Goal: Information Seeking & Learning: Find specific fact

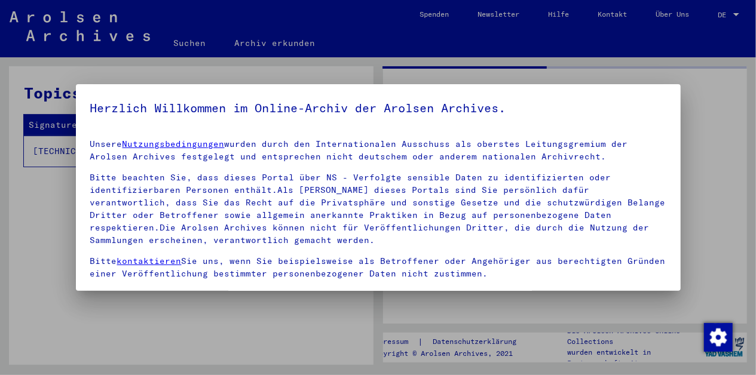
click at [744, 99] on div at bounding box center [378, 187] width 756 height 375
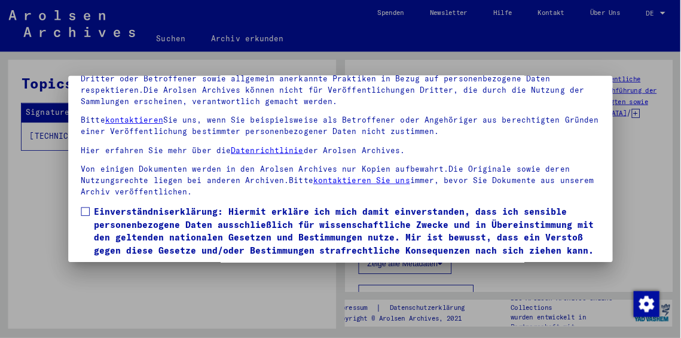
scroll to position [97, 0]
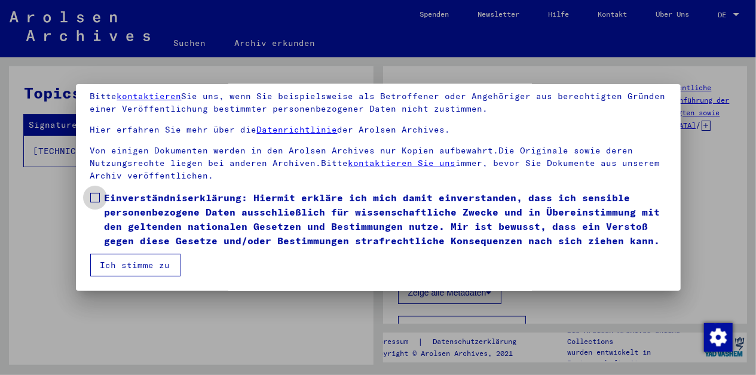
click at [93, 193] on span at bounding box center [95, 198] width 10 height 10
click at [155, 265] on button "Ich stimme zu" at bounding box center [135, 265] width 90 height 23
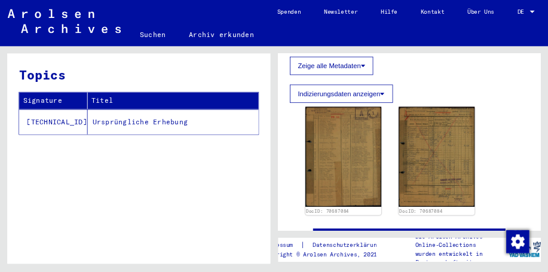
scroll to position [217, 0]
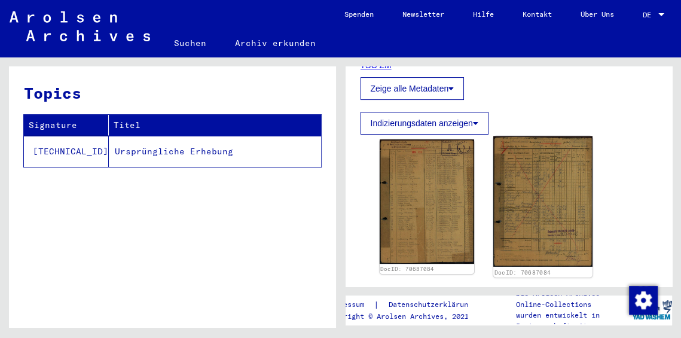
click at [540, 208] on img at bounding box center [542, 201] width 99 height 130
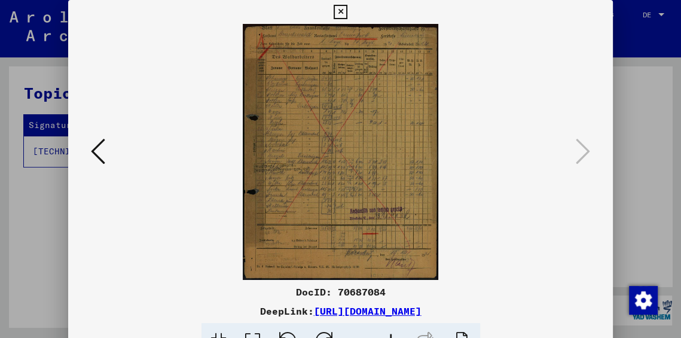
click at [236, 134] on img at bounding box center [340, 152] width 463 height 256
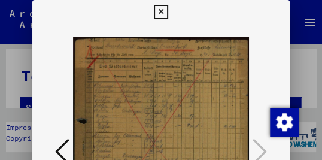
drag, startPoint x: 124, startPoint y: 106, endPoint x: 129, endPoint y: 74, distance: 32.5
click at [129, 74] on img at bounding box center [161, 152] width 176 height 256
drag, startPoint x: 230, startPoint y: 124, endPoint x: 224, endPoint y: 47, distance: 77.3
click at [224, 47] on img at bounding box center [161, 152] width 176 height 256
click at [280, 124] on img "Zustimmung ändern" at bounding box center [284, 122] width 29 height 29
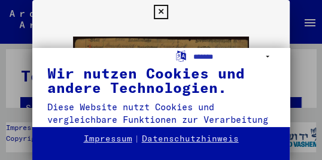
click at [280, 7] on div "**********" at bounding box center [161, 80] width 322 height 160
click at [280, 11] on div "**********" at bounding box center [161, 80] width 322 height 160
click at [259, 38] on div "**********" at bounding box center [161, 80] width 322 height 160
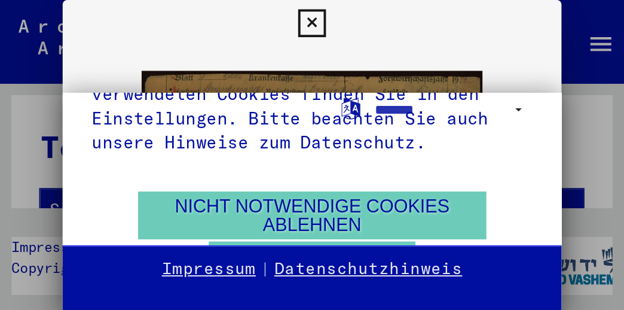
scroll to position [69, 0]
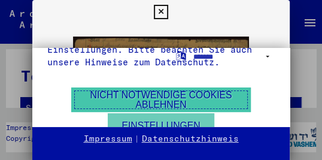
click at [191, 99] on button "Nicht notwendige Cookies ablehnen" at bounding box center [160, 99] width 179 height 25
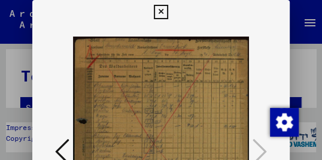
click at [168, 98] on img at bounding box center [161, 152] width 176 height 256
click at [167, 11] on icon at bounding box center [161, 12] width 14 height 14
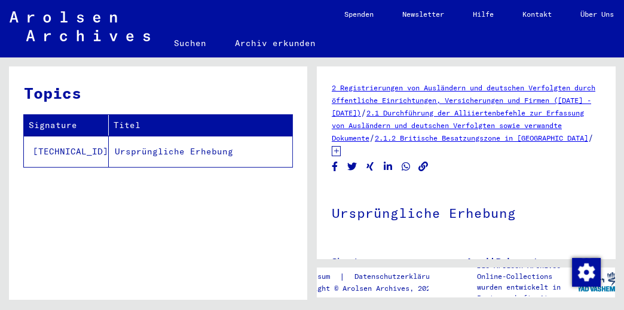
scroll to position [299, 0]
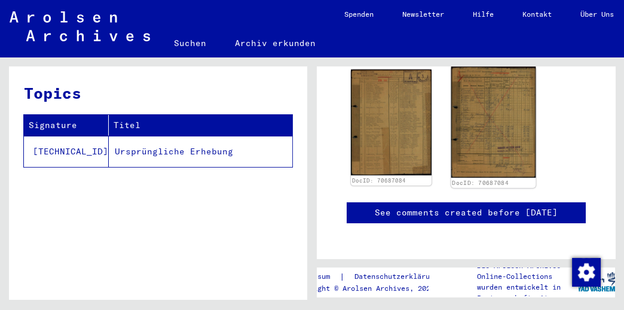
click at [490, 140] on img at bounding box center [493, 121] width 84 height 111
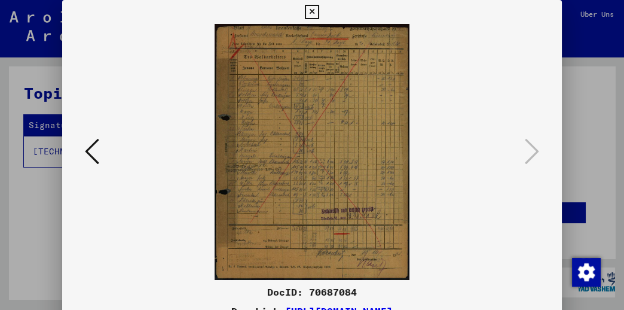
click at [311, 174] on img at bounding box center [312, 152] width 418 height 256
click at [87, 149] on icon at bounding box center [92, 151] width 14 height 29
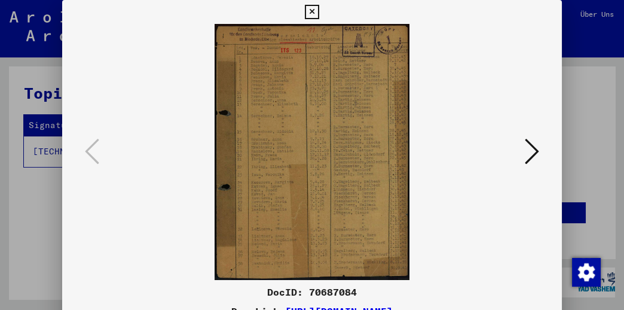
click at [319, 9] on icon at bounding box center [312, 12] width 14 height 14
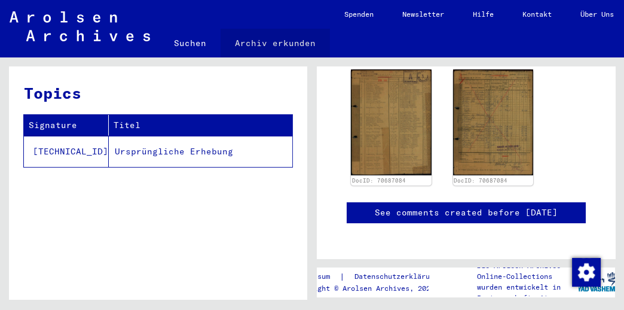
click at [282, 41] on link "Archiv erkunden" at bounding box center [275, 43] width 109 height 29
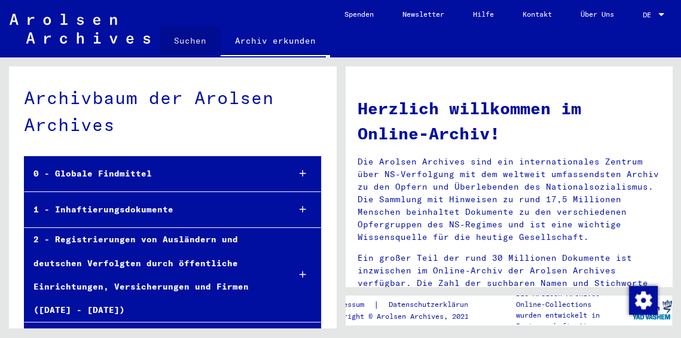
click at [196, 40] on link "Suchen" at bounding box center [190, 40] width 61 height 29
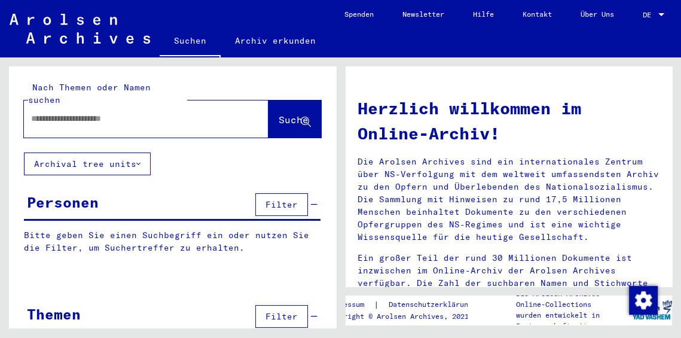
click at [103, 112] on input "text" at bounding box center [131, 118] width 201 height 13
type input "********"
click at [268, 119] on button "Suche" at bounding box center [294, 118] width 53 height 37
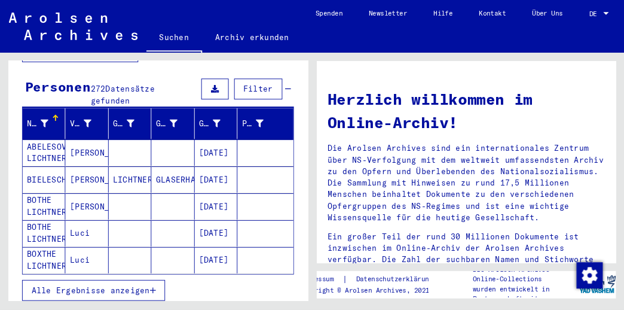
scroll to position [192, 0]
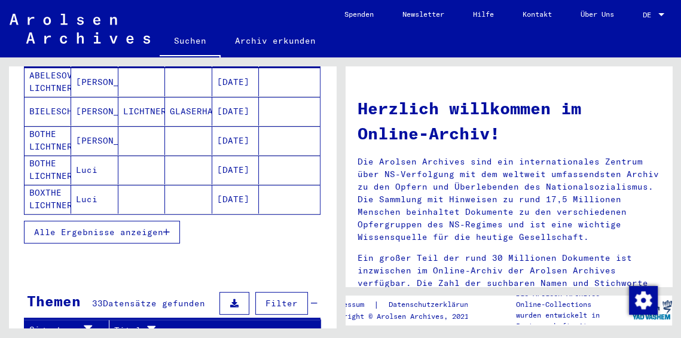
click at [102, 227] on span "Alle Ergebnisse anzeigen" at bounding box center [98, 232] width 129 height 11
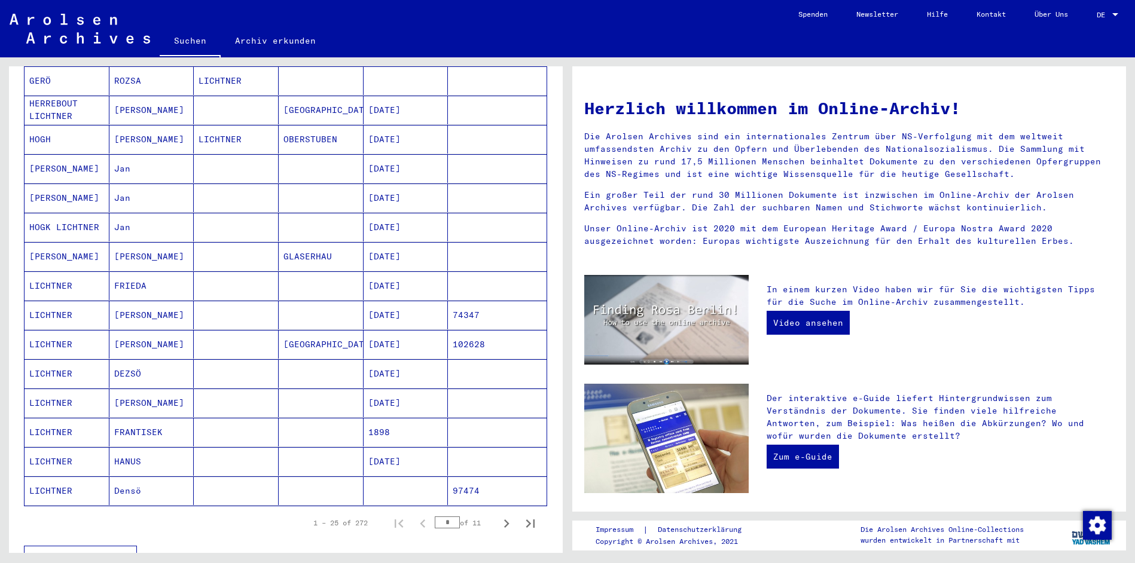
scroll to position [497, 0]
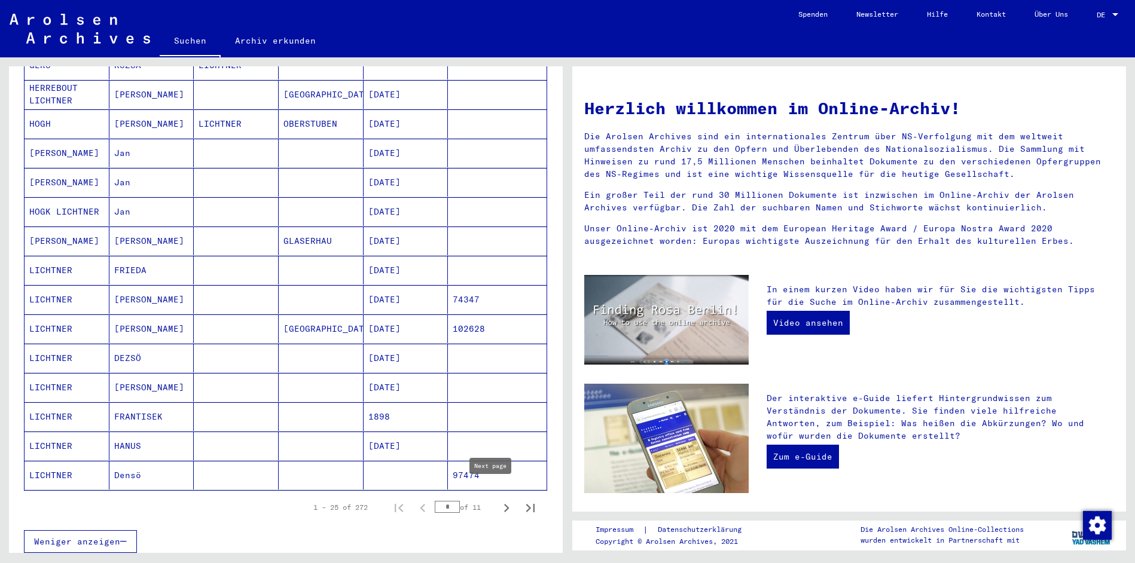
click at [504, 375] on icon "Next page" at bounding box center [506, 508] width 5 height 8
type input "*"
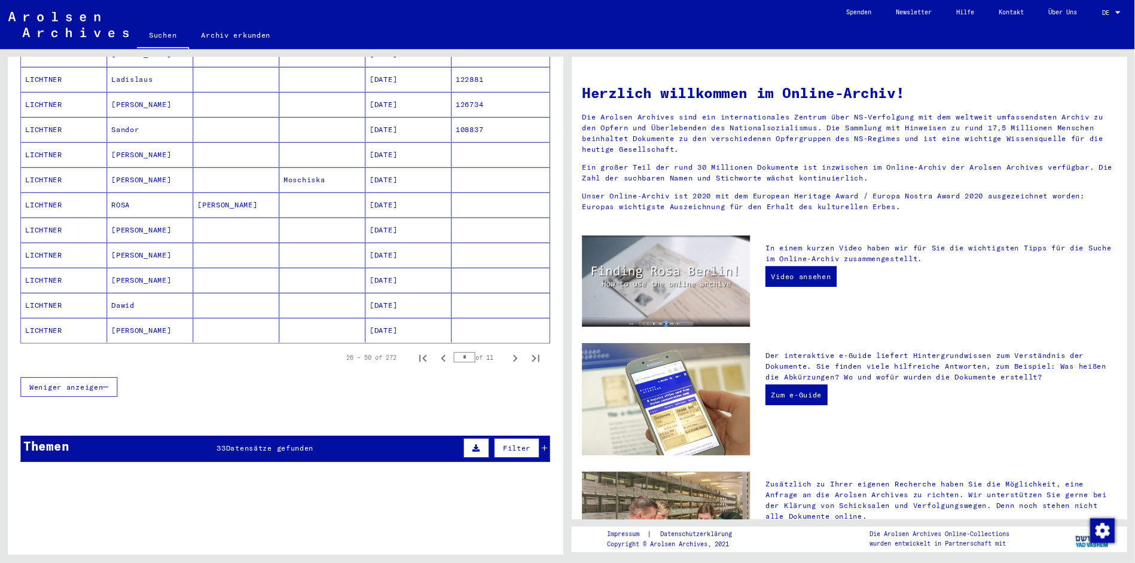
scroll to position [588, 0]
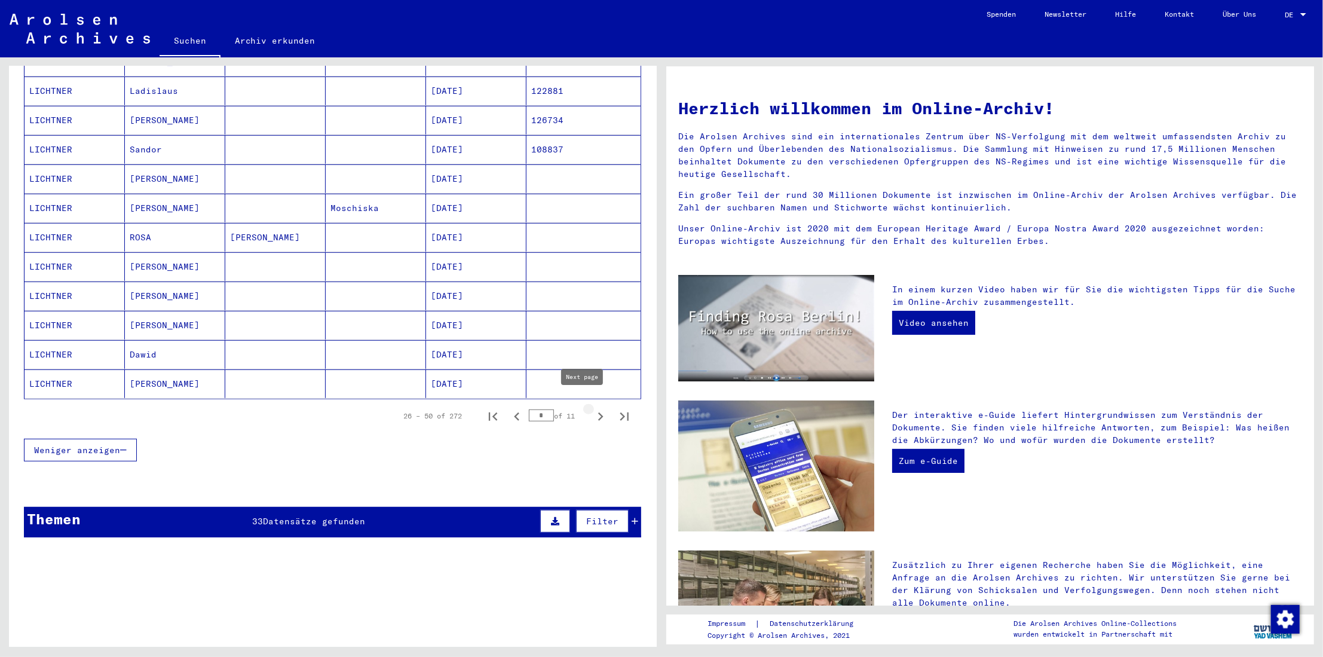
click at [592, 375] on icon "Next page" at bounding box center [600, 416] width 17 height 17
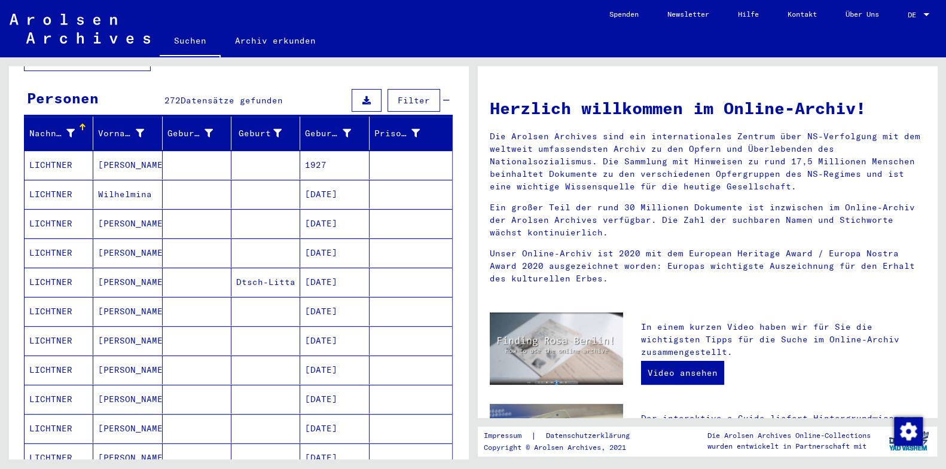
scroll to position [103, 0]
click at [355, 124] on div at bounding box center [358, 127] width 7 height 7
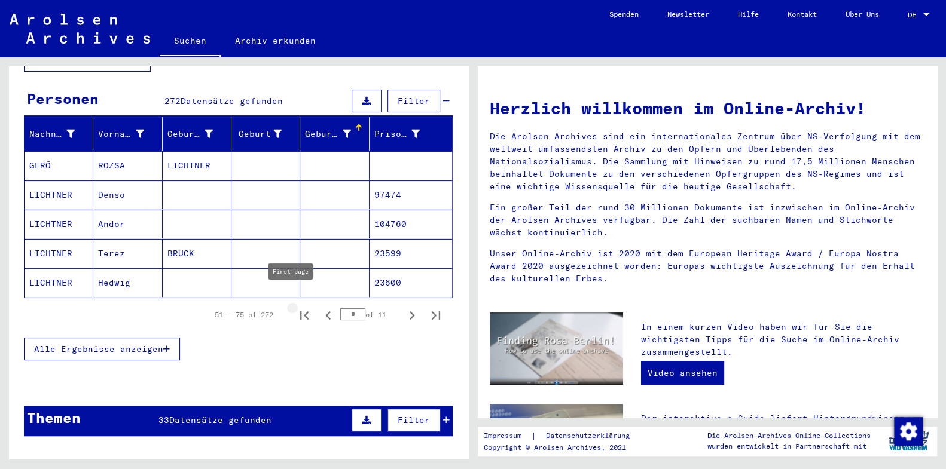
click at [296, 307] on icon "First page" at bounding box center [304, 315] width 17 height 17
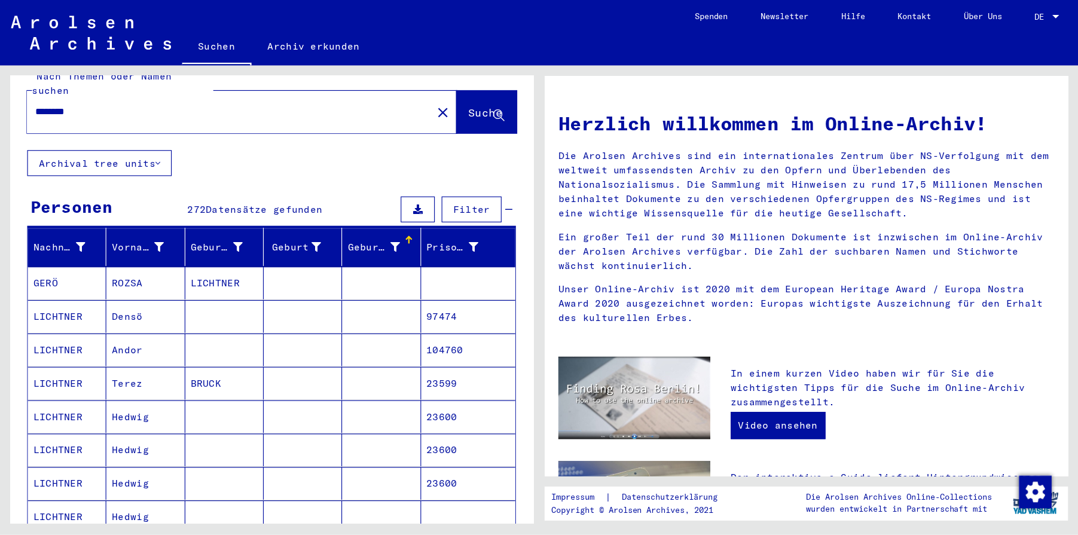
scroll to position [12, 0]
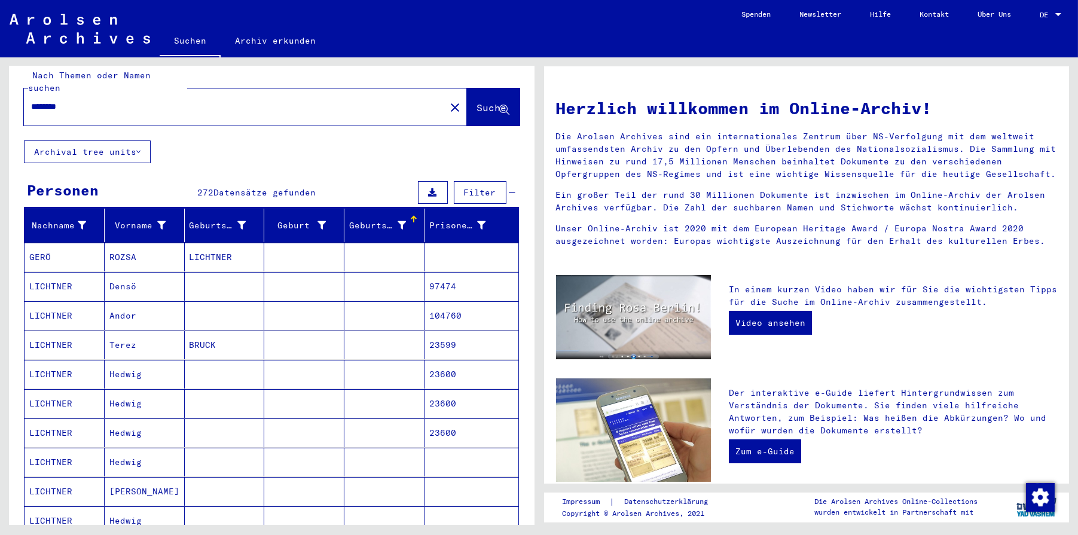
click at [410, 216] on div at bounding box center [413, 216] width 7 height 1
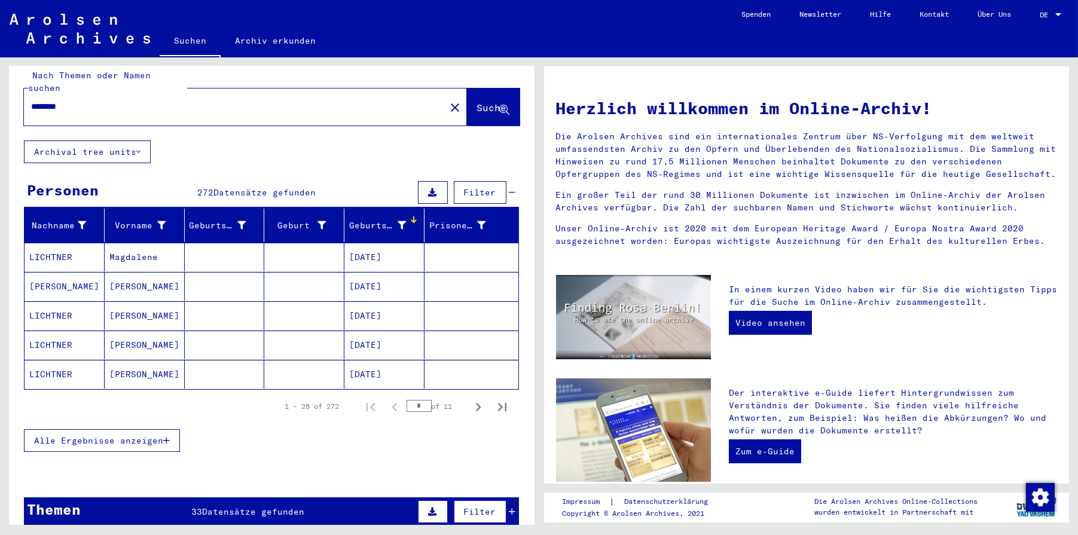
scroll to position [0, 0]
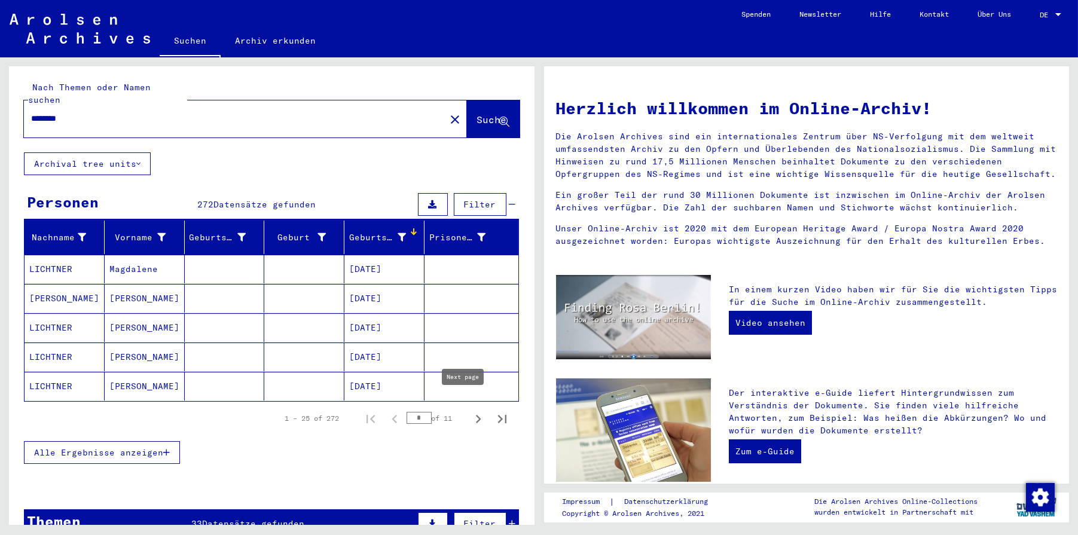
click at [476, 375] on icon "Next page" at bounding box center [478, 419] width 5 height 8
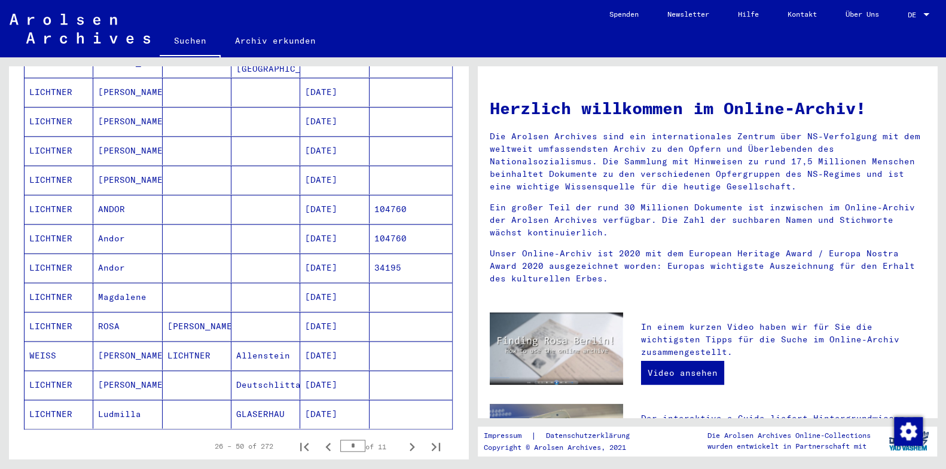
scroll to position [555, 0]
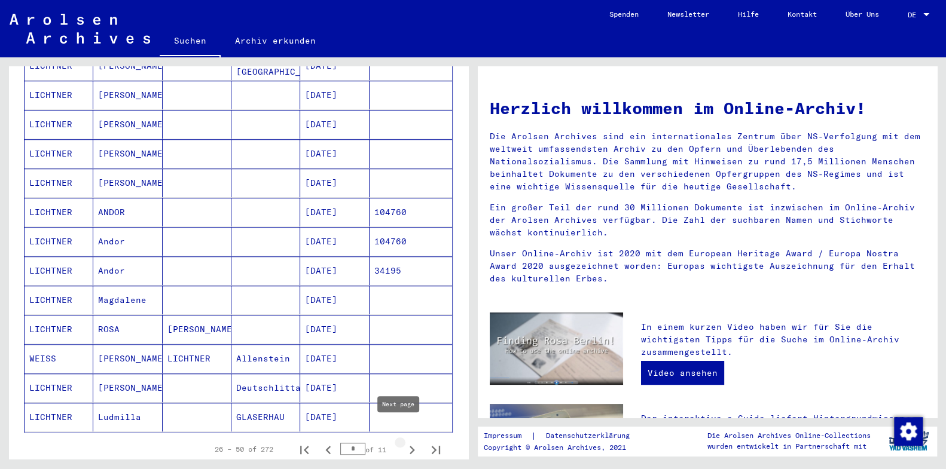
click at [409, 375] on icon "Next page" at bounding box center [411, 450] width 5 height 8
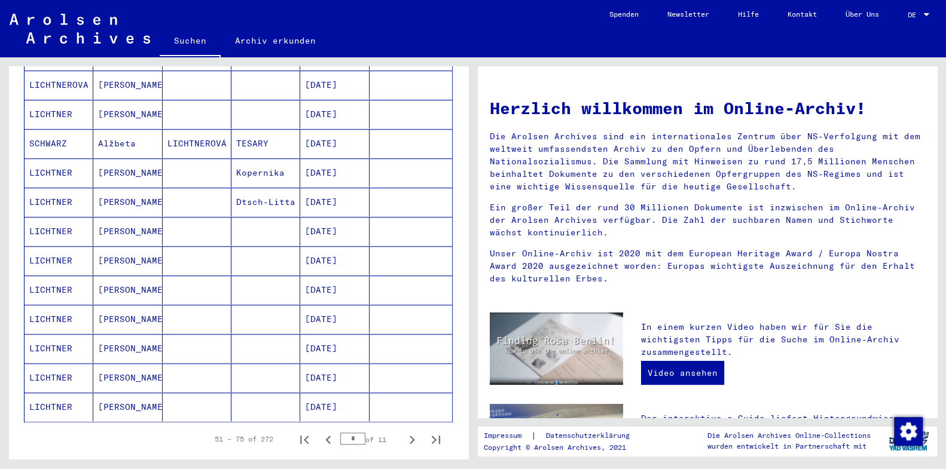
scroll to position [628, 0]
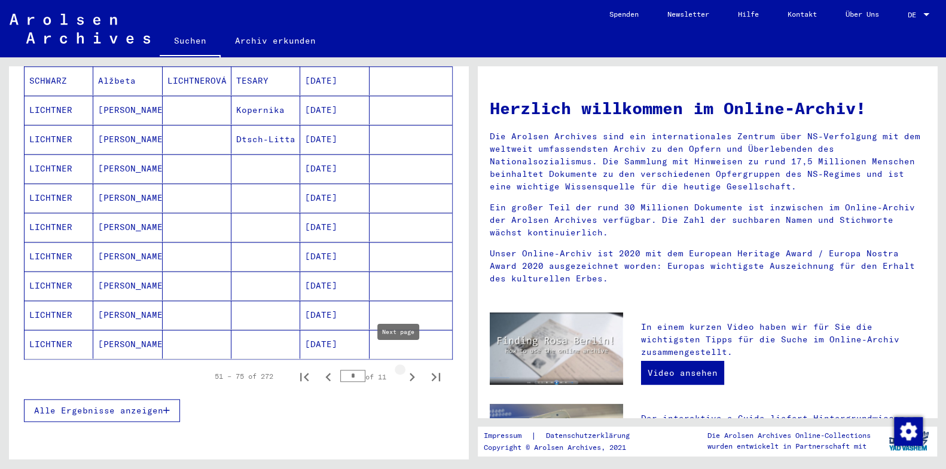
click at [409, 373] on icon "Next page" at bounding box center [411, 377] width 5 height 8
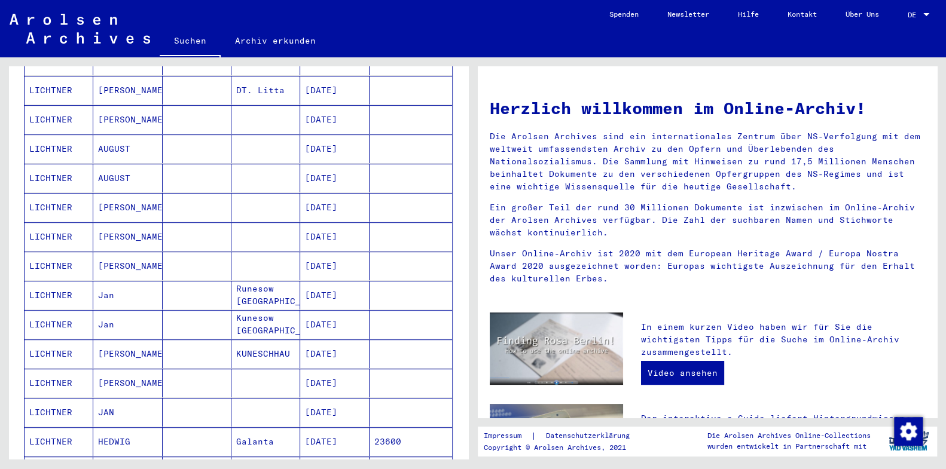
scroll to position [314, 0]
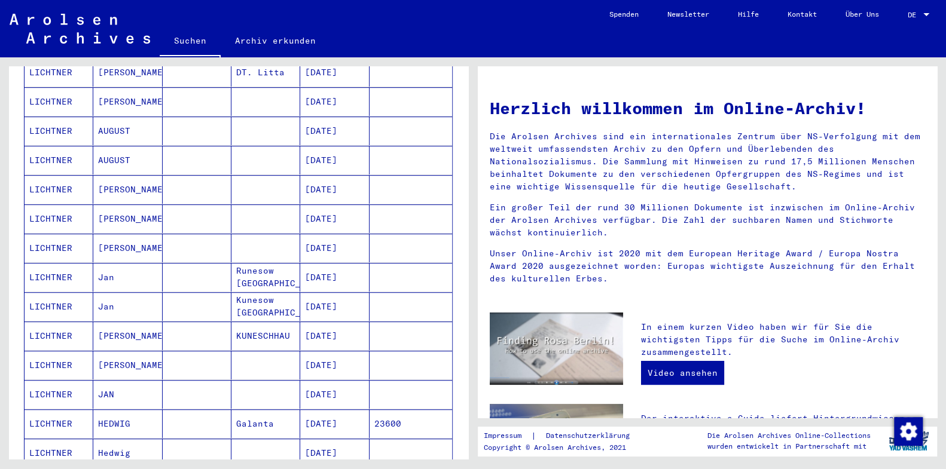
click at [36, 322] on mat-cell "LICHTNER" at bounding box center [59, 336] width 69 height 29
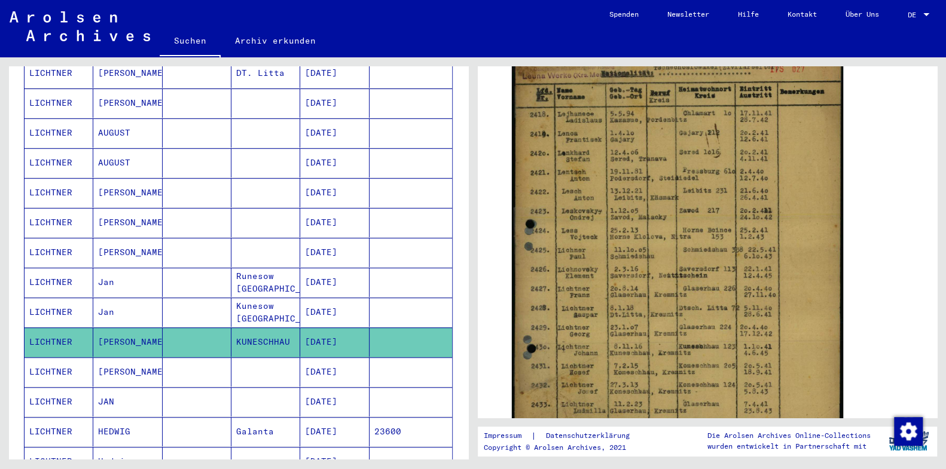
scroll to position [378, 0]
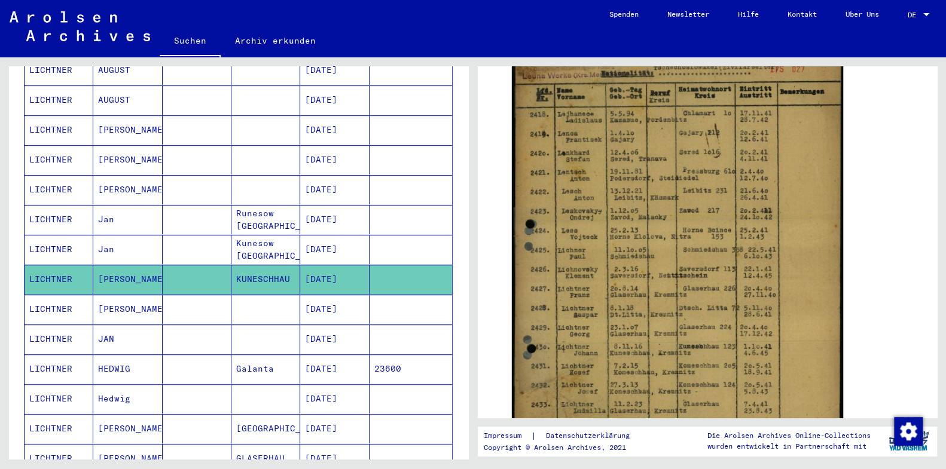
click at [57, 325] on mat-cell "LICHTNER" at bounding box center [59, 339] width 69 height 29
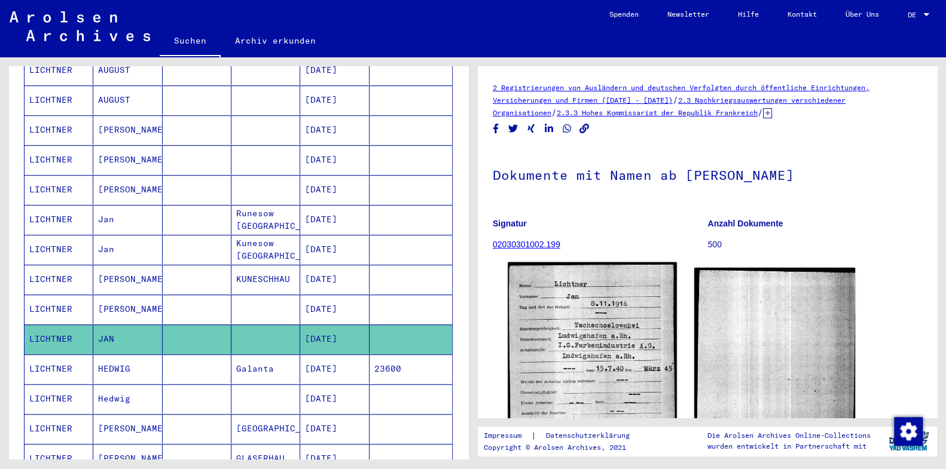
click at [619, 351] on img at bounding box center [592, 374] width 169 height 224
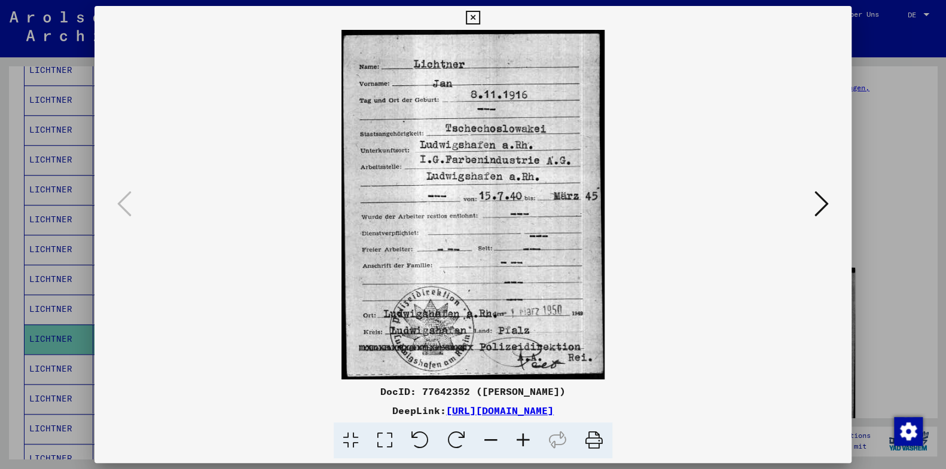
click at [756, 204] on icon at bounding box center [821, 203] width 14 height 29
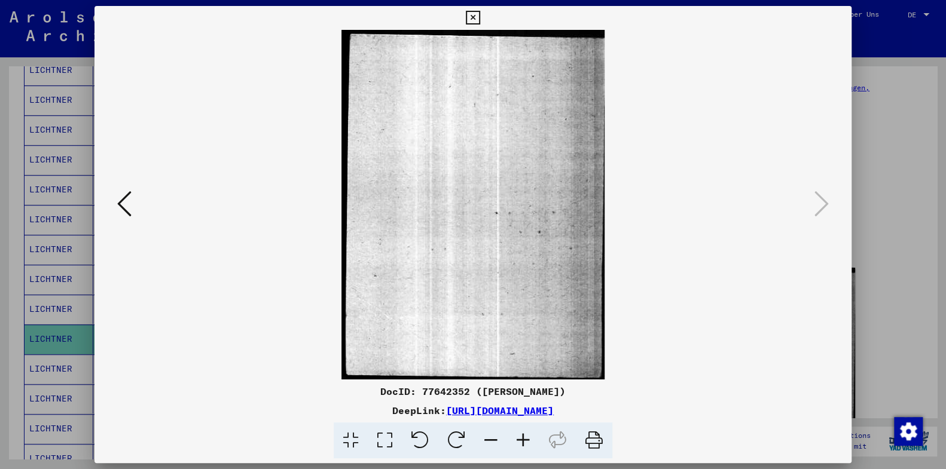
click at [118, 206] on icon at bounding box center [124, 203] width 14 height 29
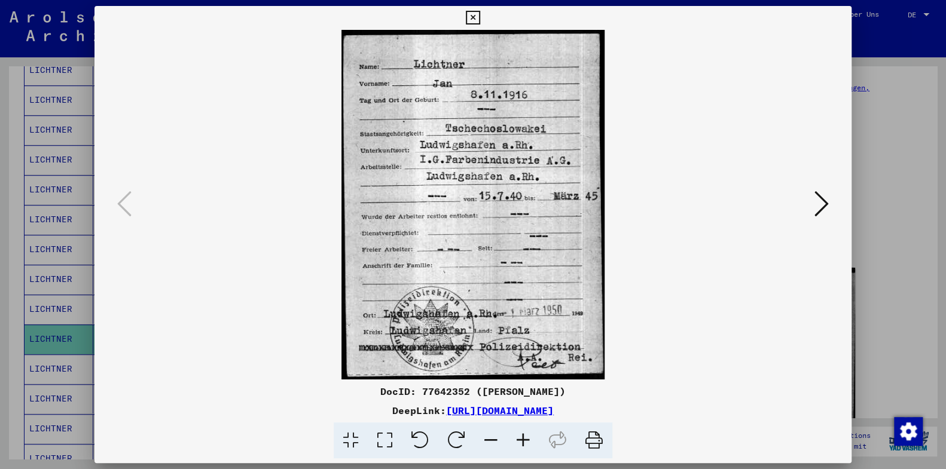
click at [479, 17] on icon at bounding box center [473, 18] width 14 height 14
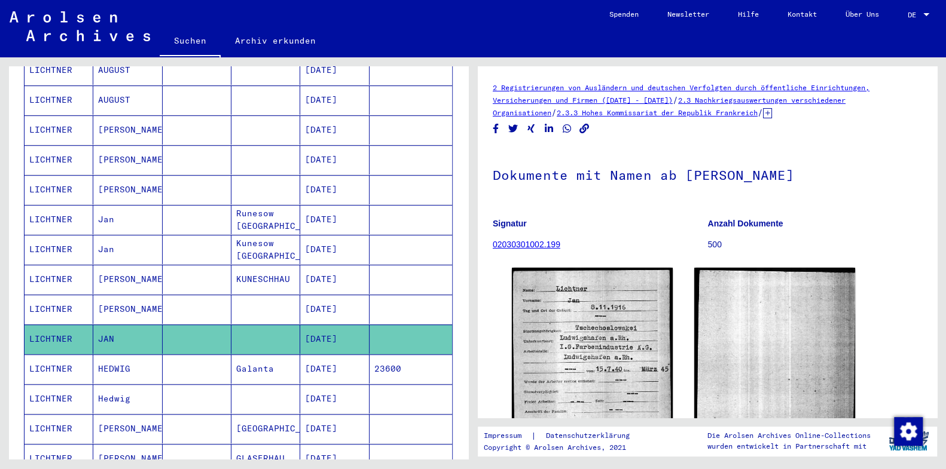
click at [62, 295] on mat-cell "LICHTNER" at bounding box center [59, 309] width 69 height 29
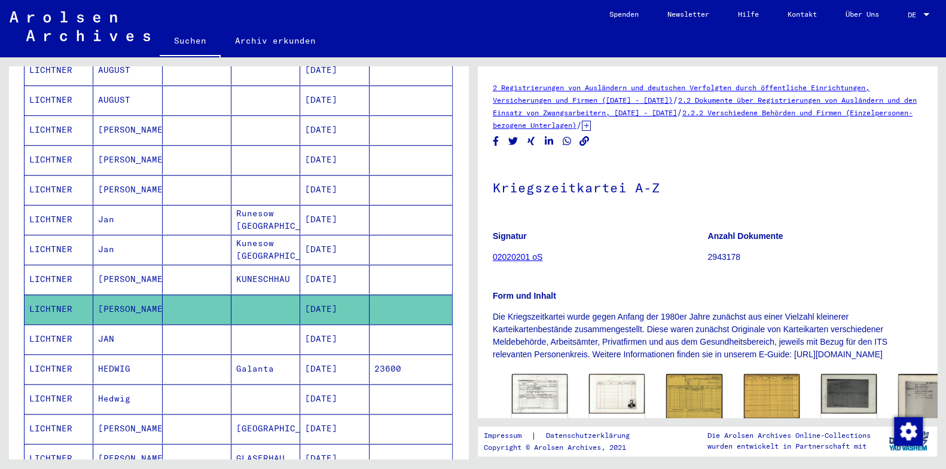
scroll to position [126, 0]
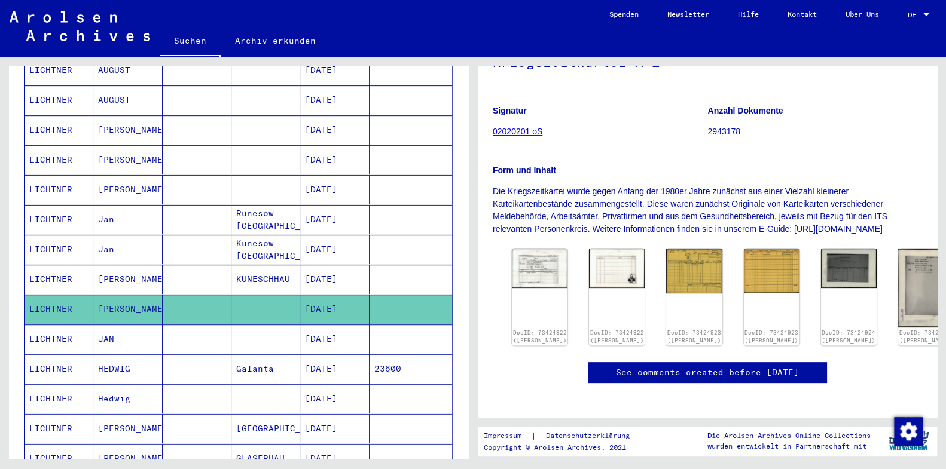
click at [103, 205] on mat-cell "Jan" at bounding box center [127, 219] width 69 height 29
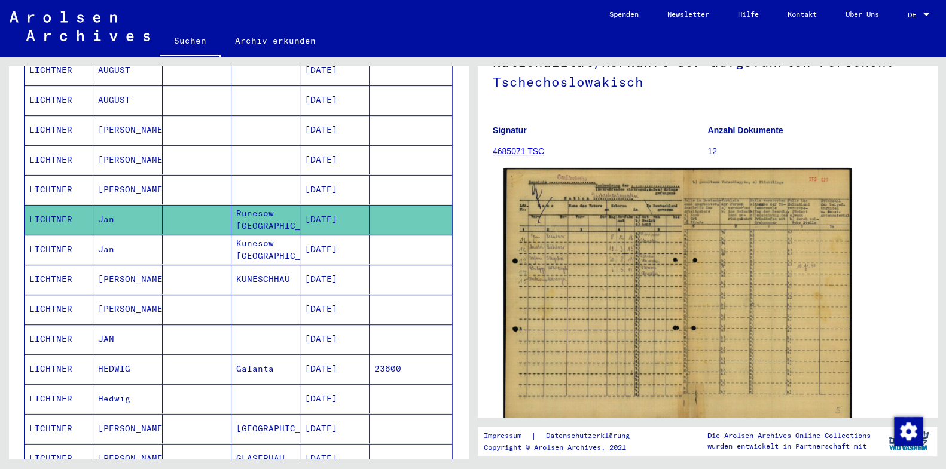
scroll to position [188, 0]
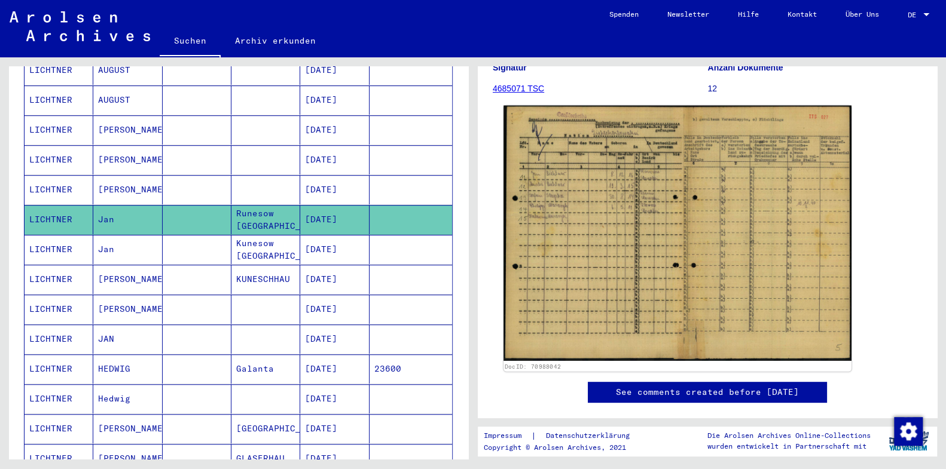
click at [545, 233] on img at bounding box center [677, 234] width 348 height 256
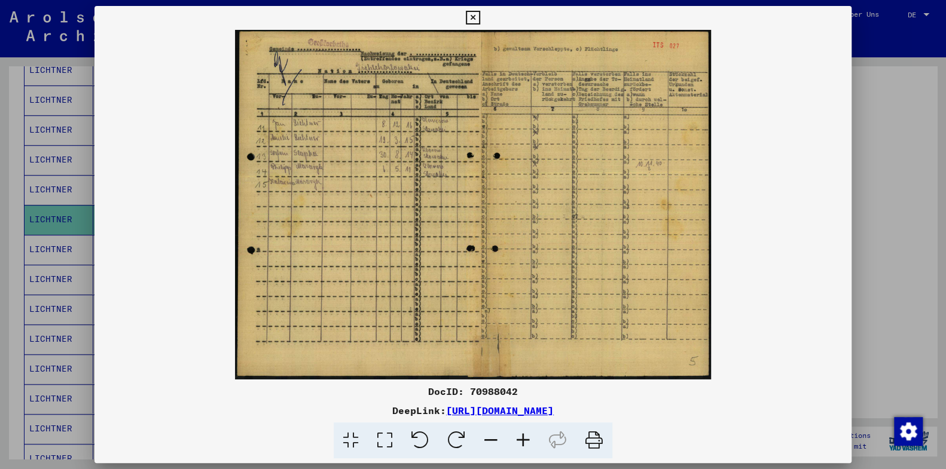
click at [292, 148] on img at bounding box center [472, 205] width 757 height 350
click at [479, 15] on icon at bounding box center [473, 18] width 14 height 14
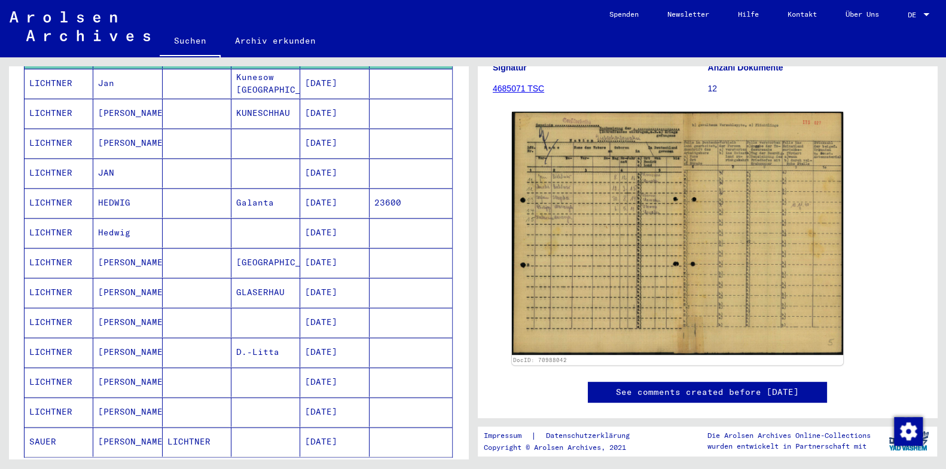
scroll to position [567, 0]
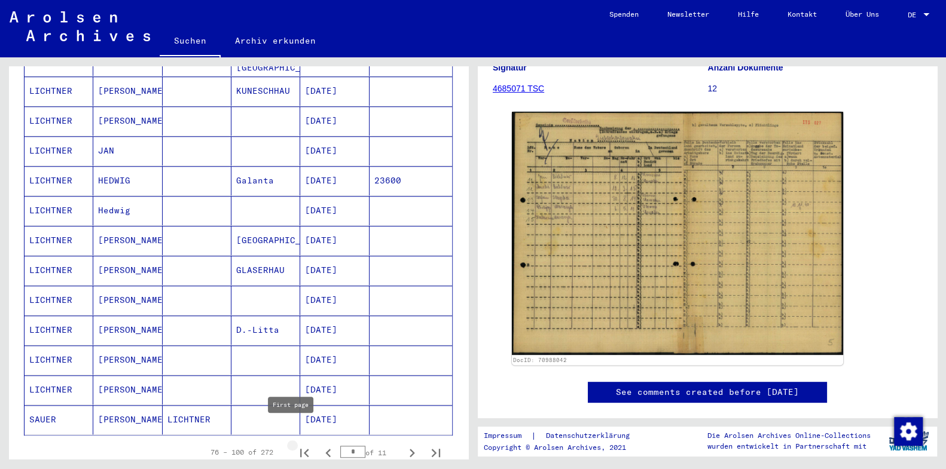
click at [296, 375] on icon "First page" at bounding box center [304, 453] width 17 height 17
type input "*"
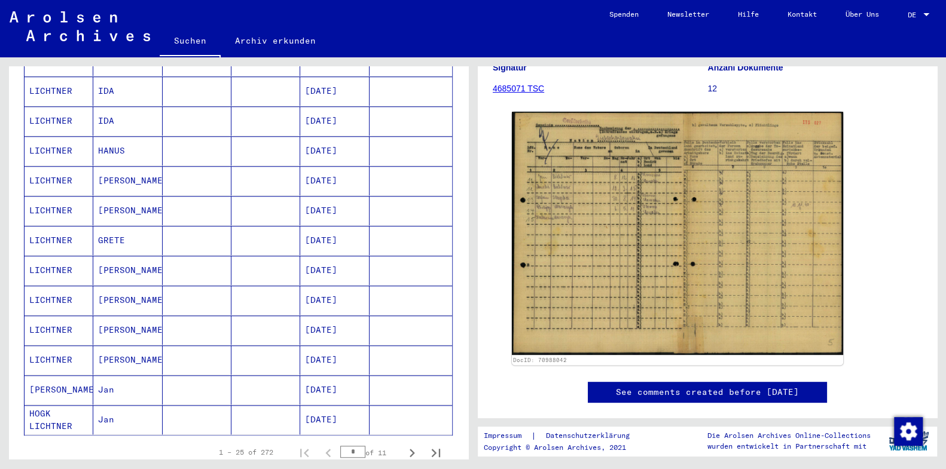
scroll to position [0, 0]
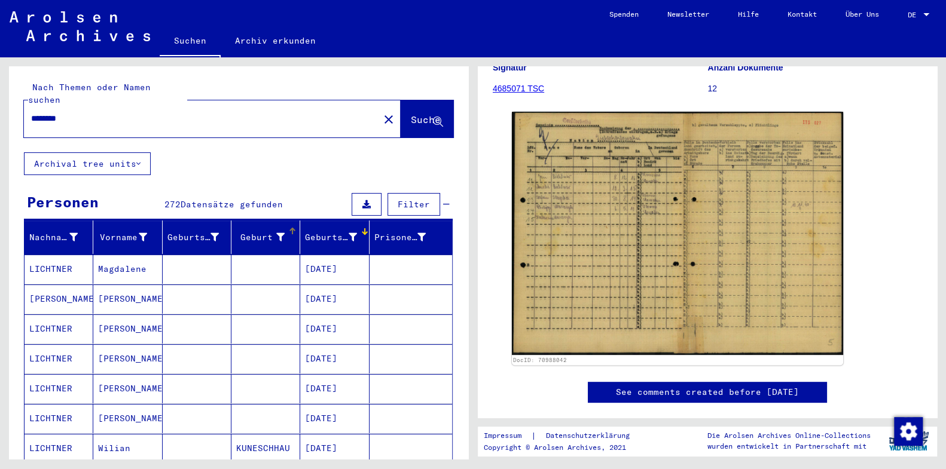
click at [292, 228] on div at bounding box center [292, 231] width 1 height 6
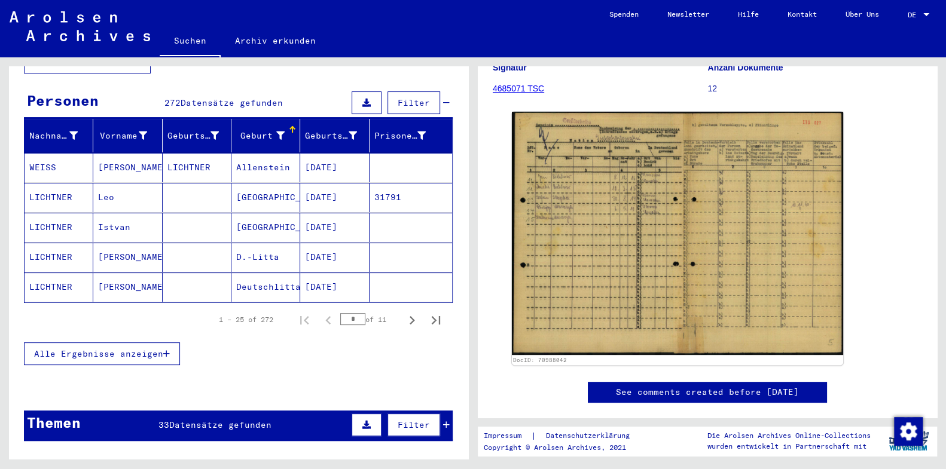
scroll to position [126, 0]
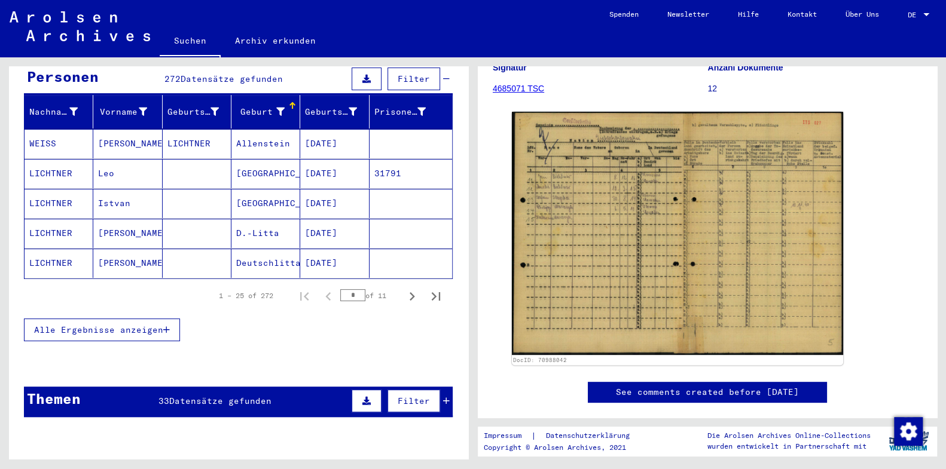
click at [161, 325] on span "Alle Ergebnisse anzeigen" at bounding box center [98, 330] width 129 height 11
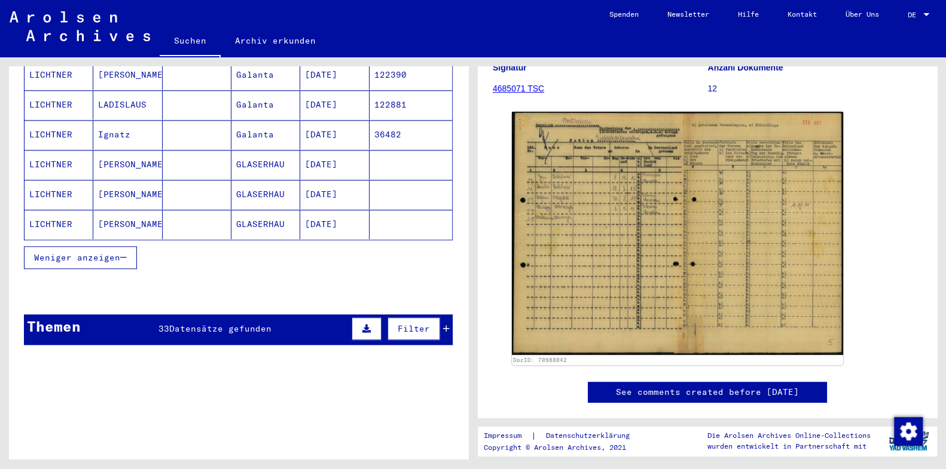
scroll to position [699, 0]
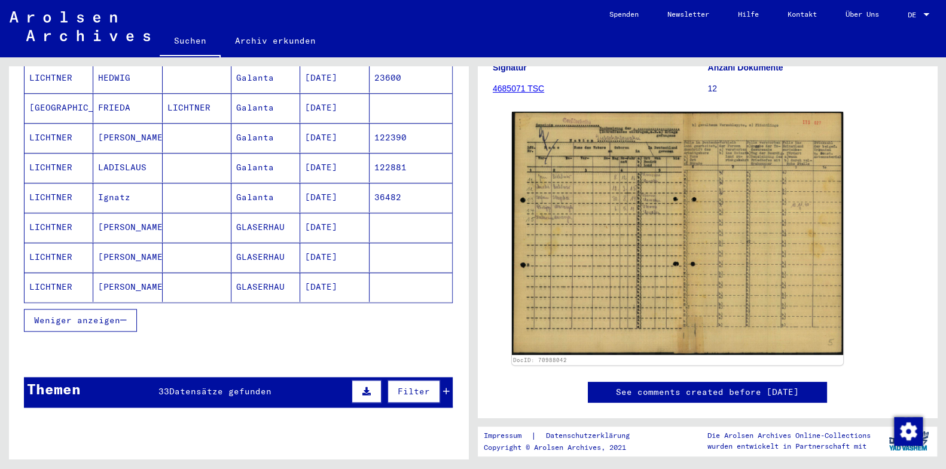
click at [126, 316] on icon "button" at bounding box center [123, 320] width 7 height 8
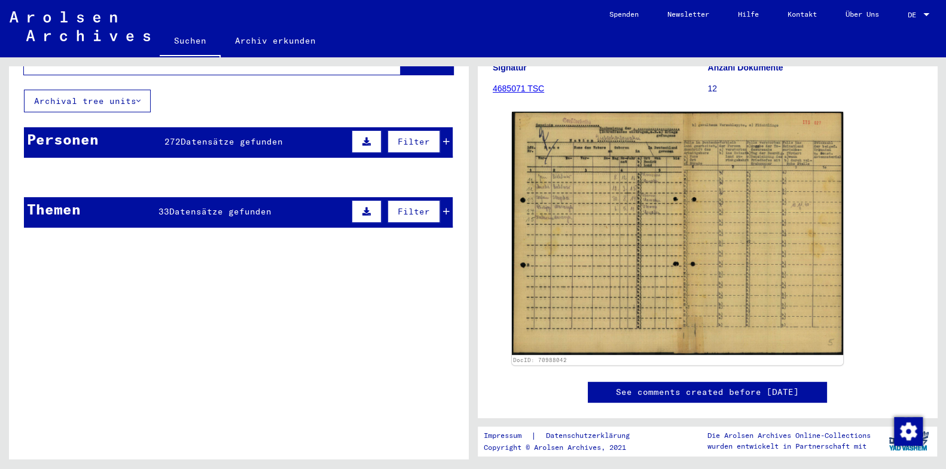
scroll to position [0, 0]
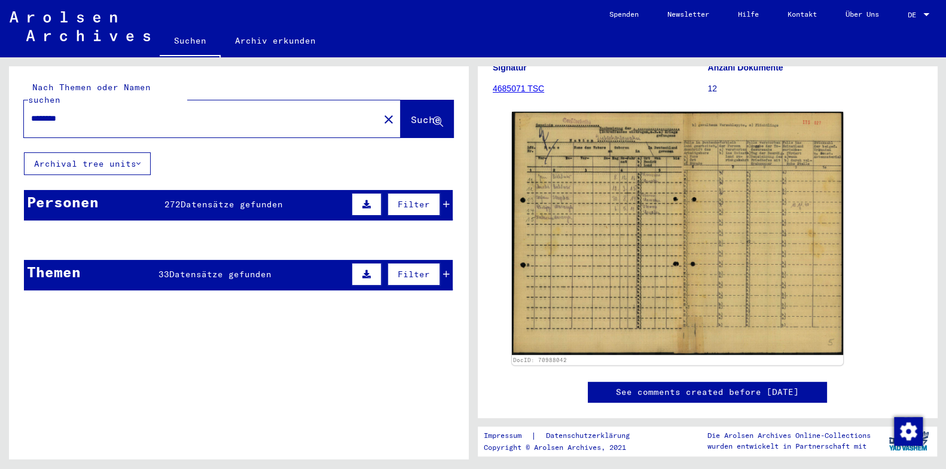
click at [74, 191] on div "Personen" at bounding box center [63, 202] width 72 height 22
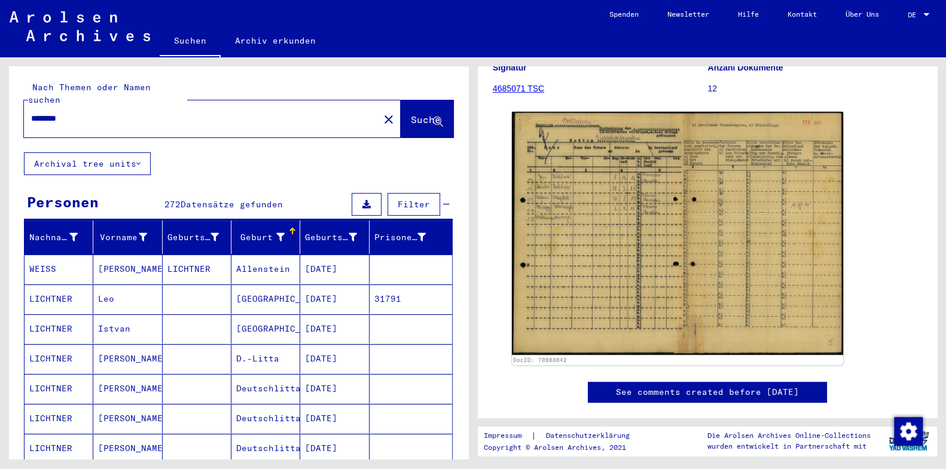
click at [289, 228] on div at bounding box center [292, 231] width 7 height 7
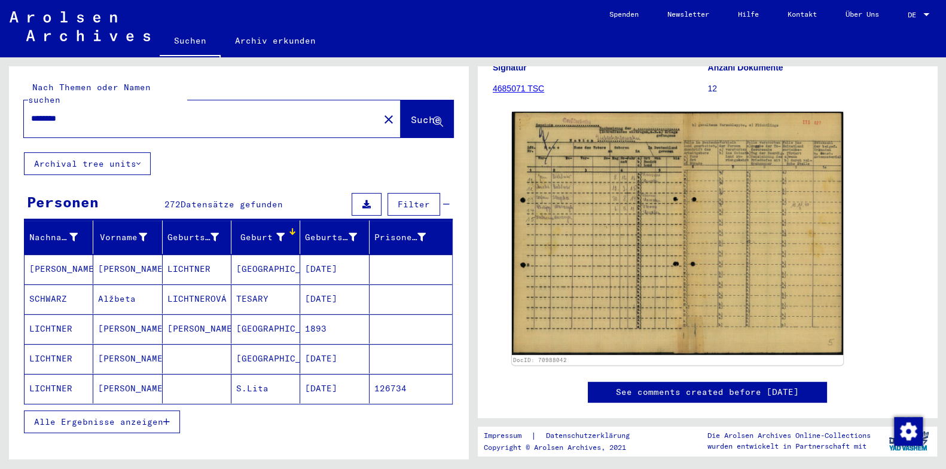
click at [276, 233] on icon at bounding box center [280, 237] width 8 height 8
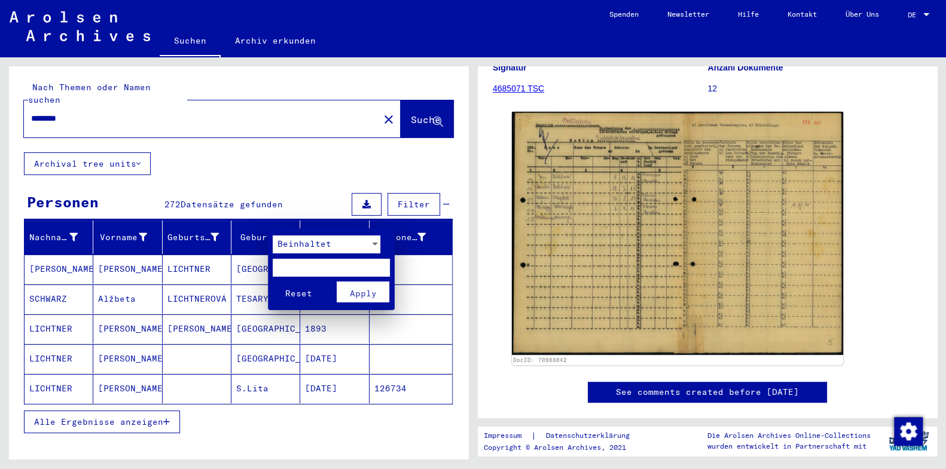
click at [296, 283] on button "Reset" at bounding box center [299, 292] width 53 height 21
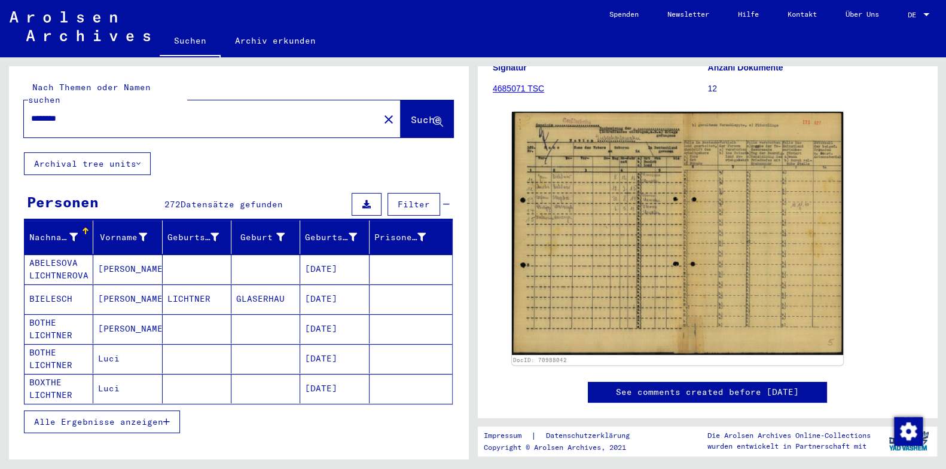
click at [82, 228] on div at bounding box center [84, 230] width 4 height 4
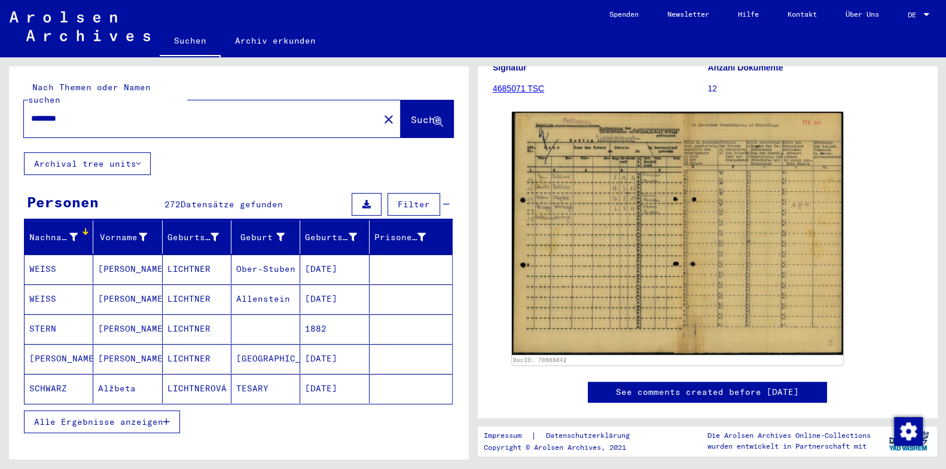
click at [68, 231] on div "Nachname" at bounding box center [53, 237] width 48 height 13
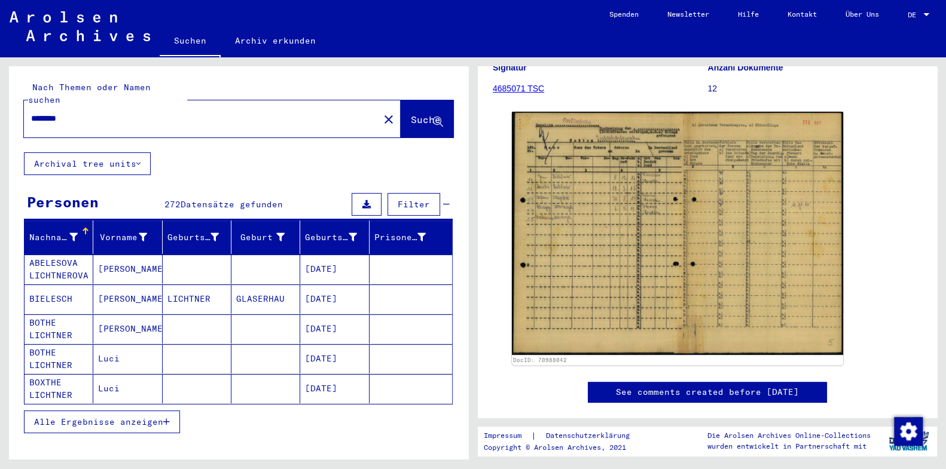
click at [84, 228] on div "Nachname" at bounding box center [60, 237] width 63 height 19
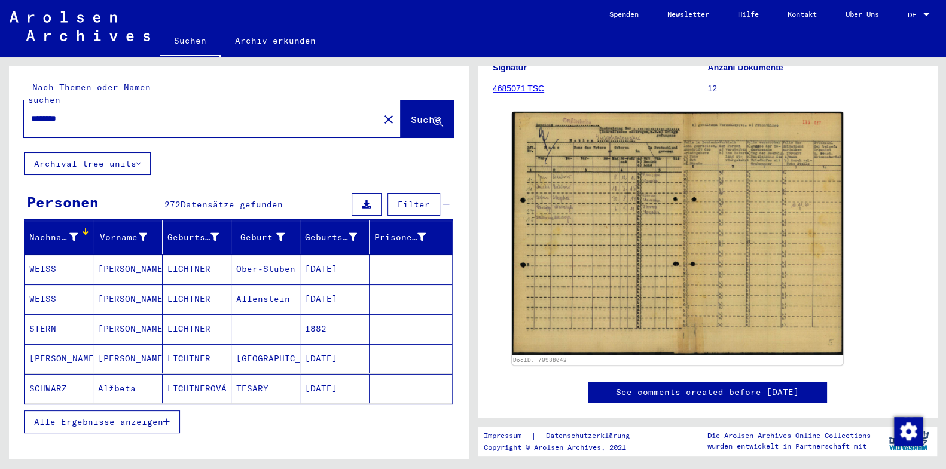
click at [75, 231] on div at bounding box center [73, 237] width 8 height 13
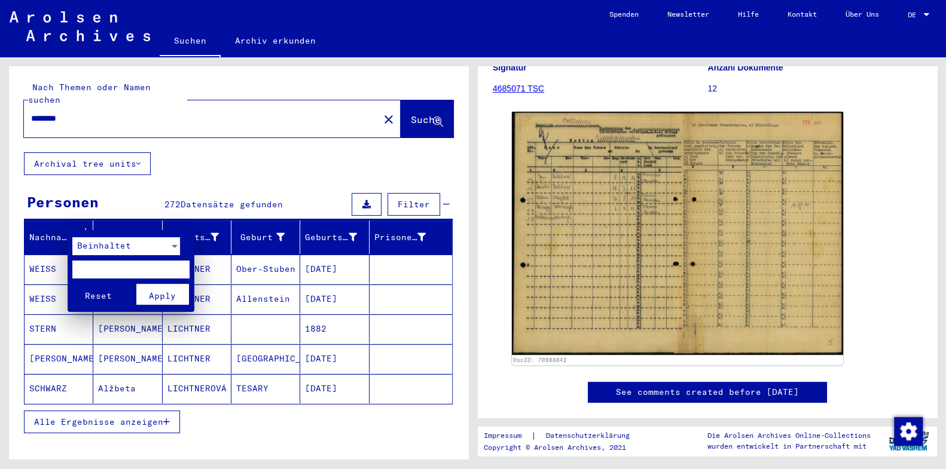
drag, startPoint x: 75, startPoint y: 229, endPoint x: 84, endPoint y: 218, distance: 13.6
click at [84, 218] on div at bounding box center [473, 234] width 946 height 469
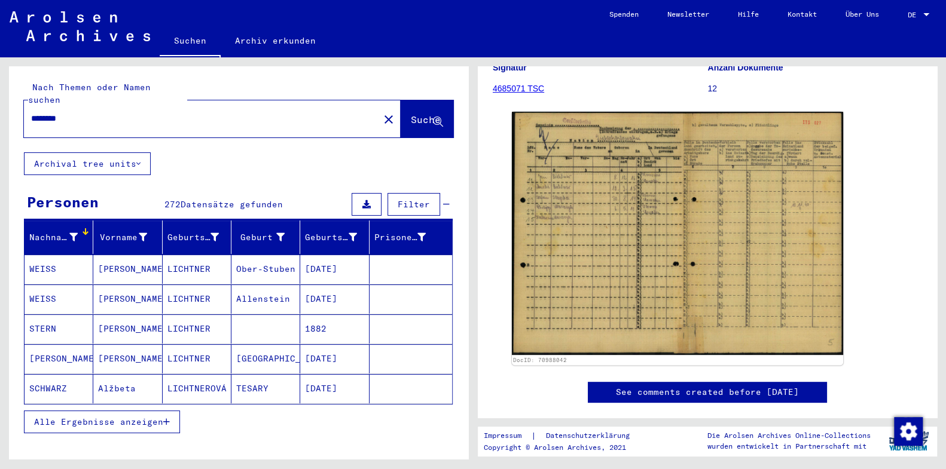
click at [74, 231] on div at bounding box center [73, 237] width 8 height 13
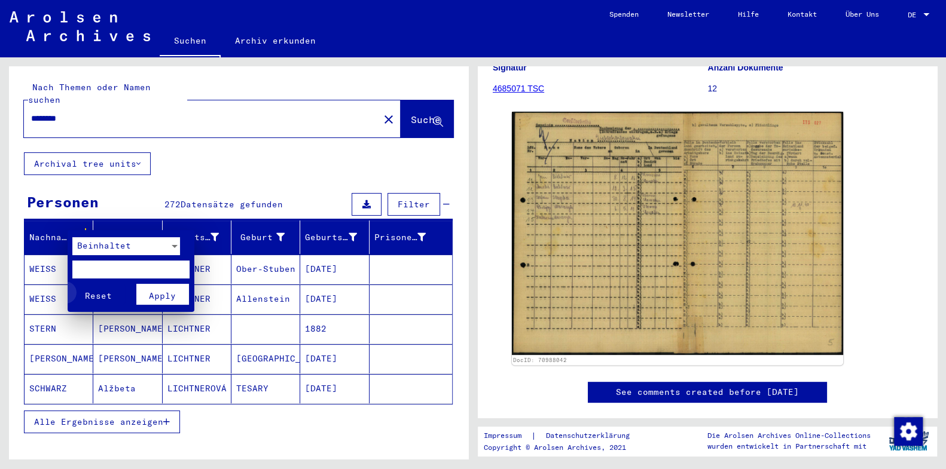
click at [105, 298] on span "Reset" at bounding box center [98, 296] width 27 height 11
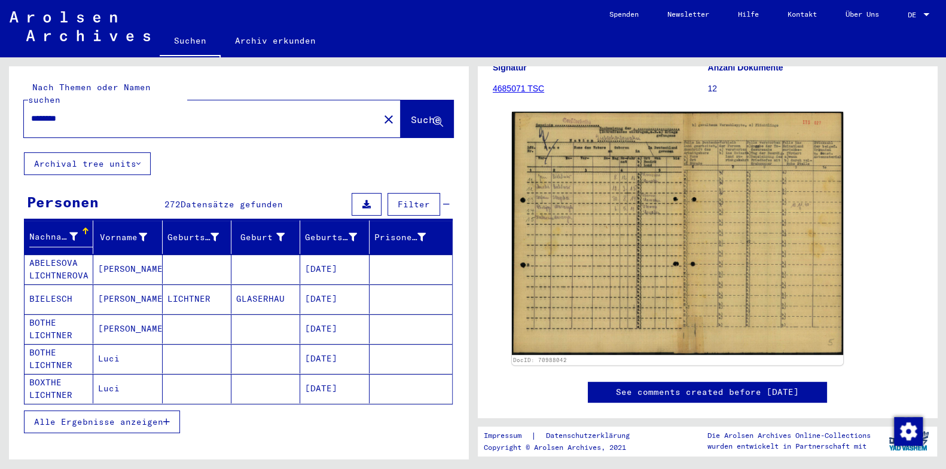
click at [72, 233] on icon at bounding box center [73, 237] width 8 height 8
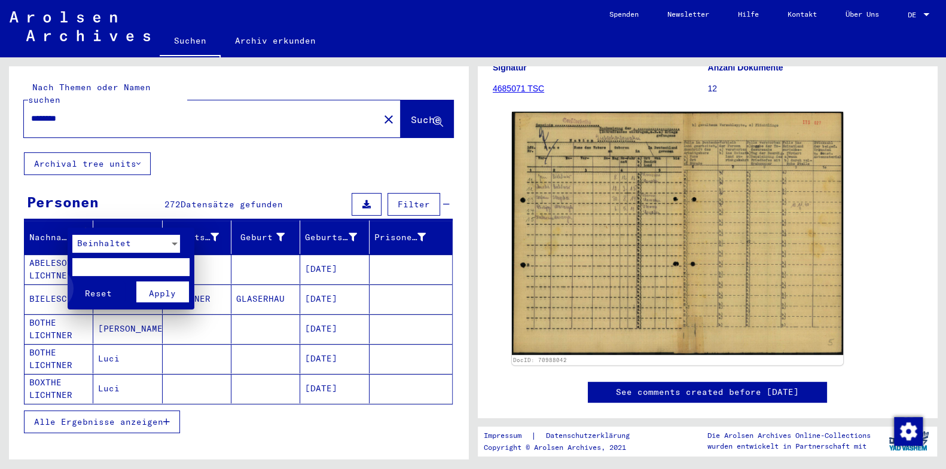
click at [92, 295] on span "Reset" at bounding box center [98, 293] width 27 height 11
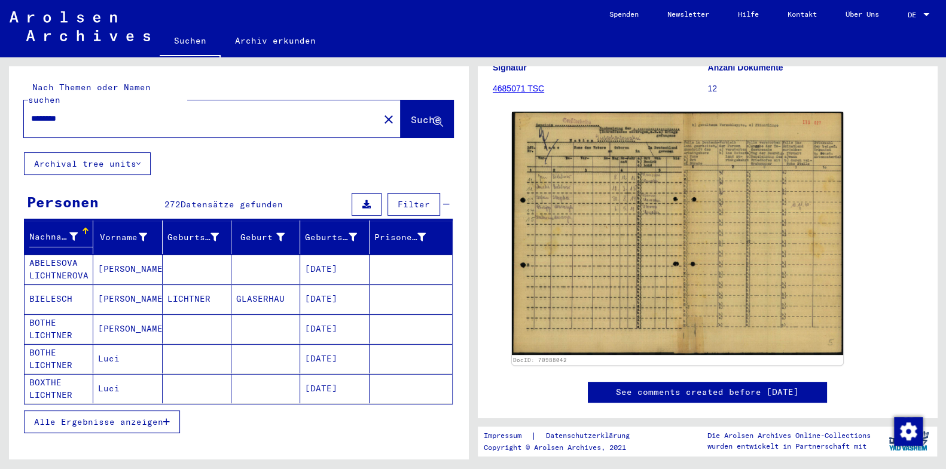
click at [82, 228] on div at bounding box center [85, 231] width 7 height 7
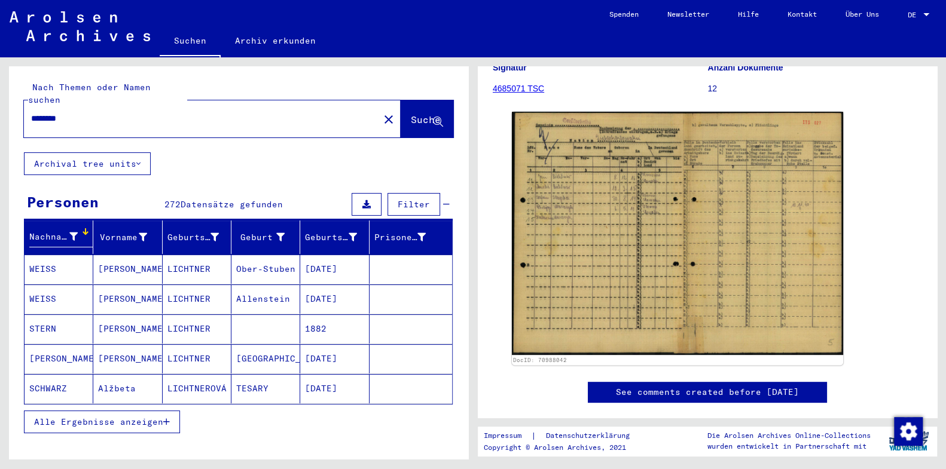
click at [83, 228] on div at bounding box center [85, 231] width 7 height 7
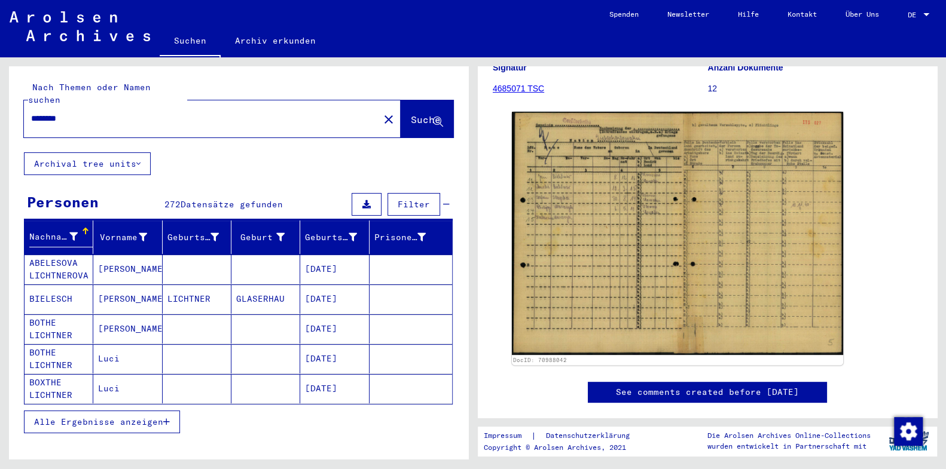
click at [82, 233] on div "Nachname" at bounding box center [60, 238] width 63 height 20
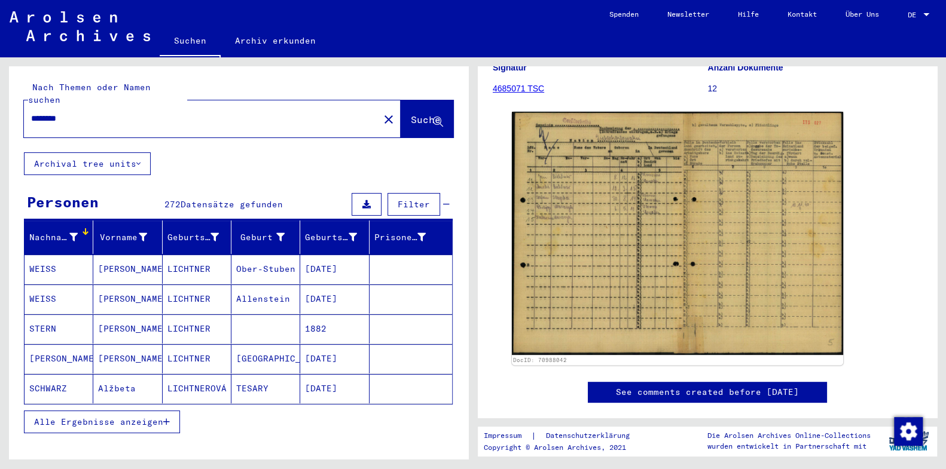
click at [443, 200] on icon at bounding box center [446, 204] width 7 height 8
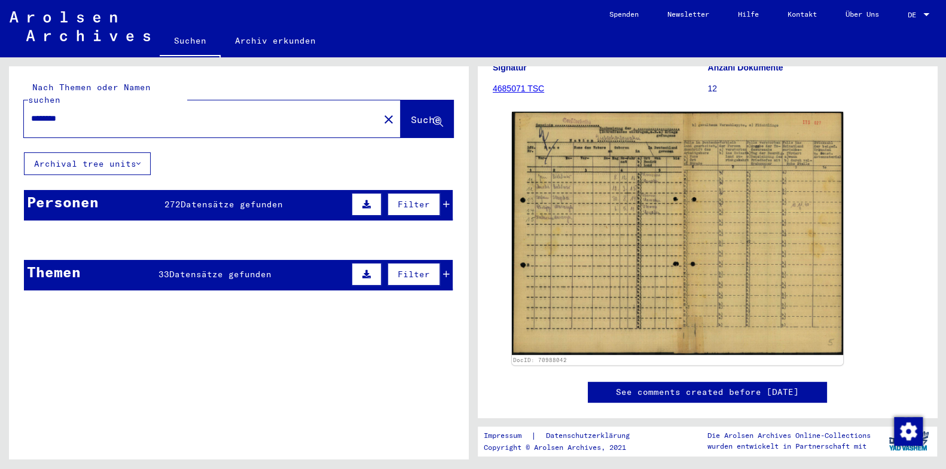
click at [433, 260] on mat-cell at bounding box center [410, 269] width 82 height 29
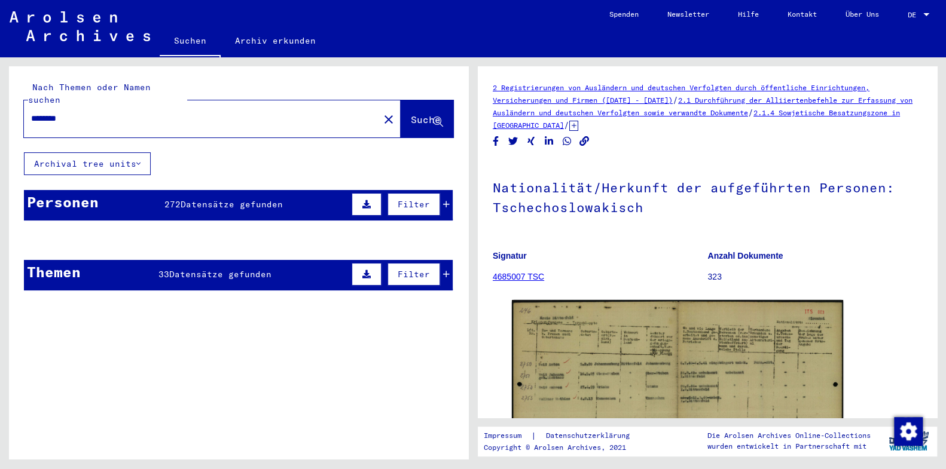
click at [433, 261] on mat-cell at bounding box center [410, 269] width 82 height 29
click at [41, 261] on mat-cell "WEISS" at bounding box center [59, 269] width 69 height 29
click at [90, 194] on div "Personen" at bounding box center [63, 202] width 72 height 22
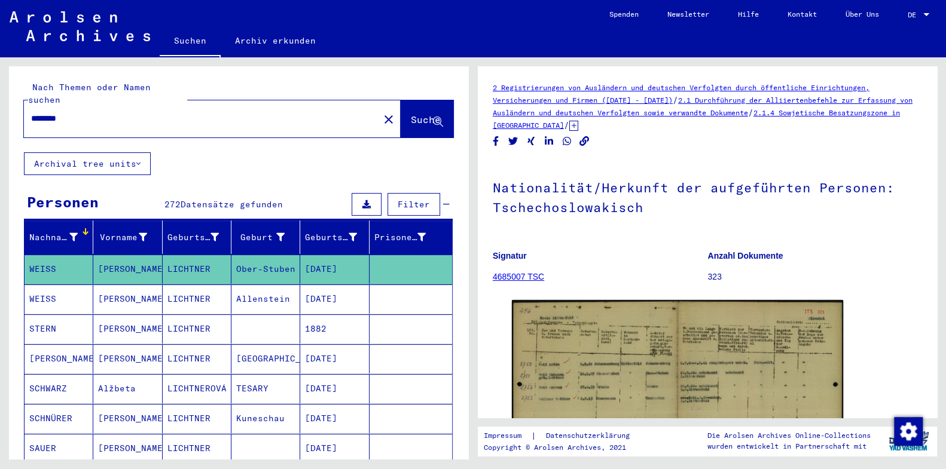
click at [396, 193] on button "Filter" at bounding box center [413, 204] width 53 height 23
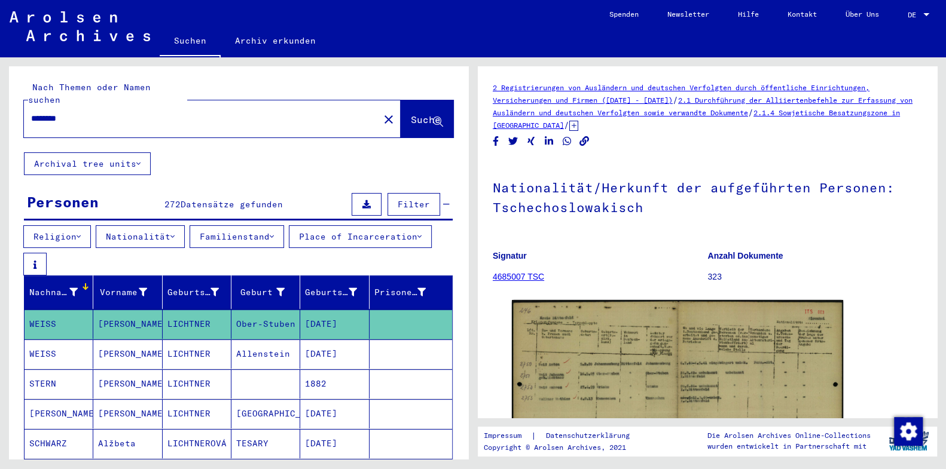
click at [289, 248] on button "Place of Incarceration" at bounding box center [360, 236] width 143 height 23
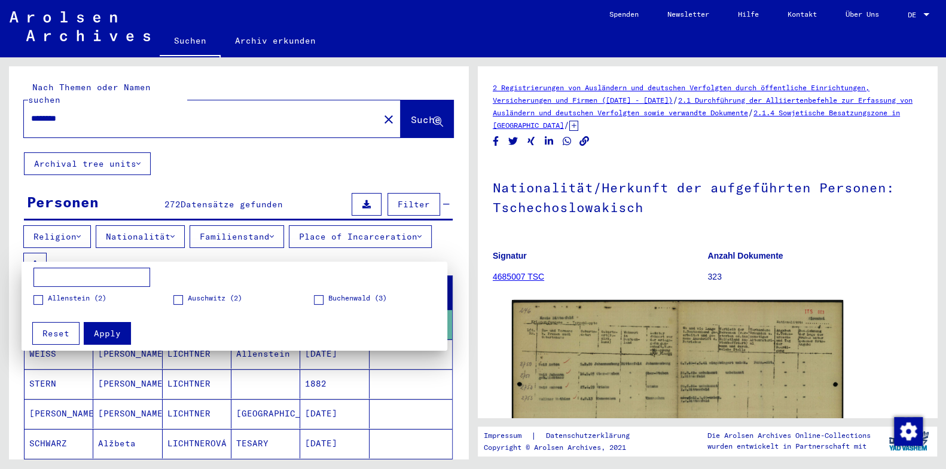
click at [151, 249] on div at bounding box center [473, 234] width 946 height 469
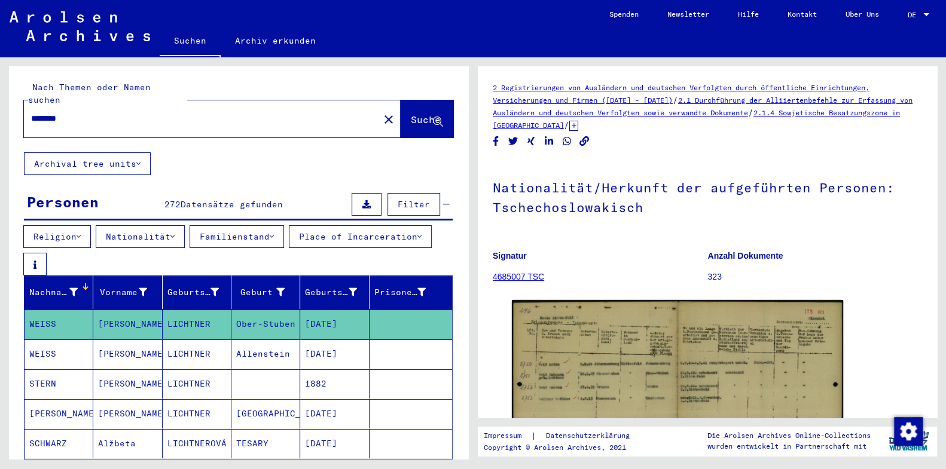
click at [227, 241] on div "Religion Nationalität Familienstand Place of Incarceration" at bounding box center [238, 250] width 459 height 50
click at [307, 194] on div "Personen 272 Datensätze gefunden Filter" at bounding box center [238, 205] width 429 height 30
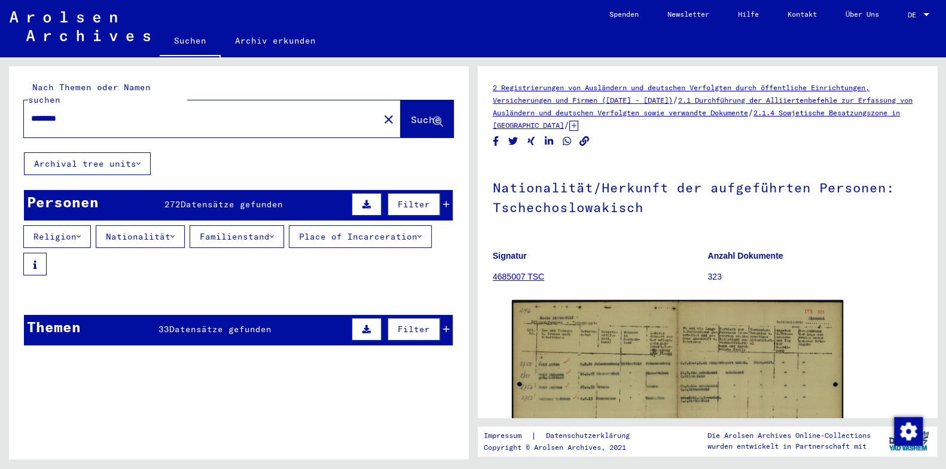
click at [101, 190] on div "Personen 272 Datensätze gefunden Filter" at bounding box center [238, 205] width 429 height 30
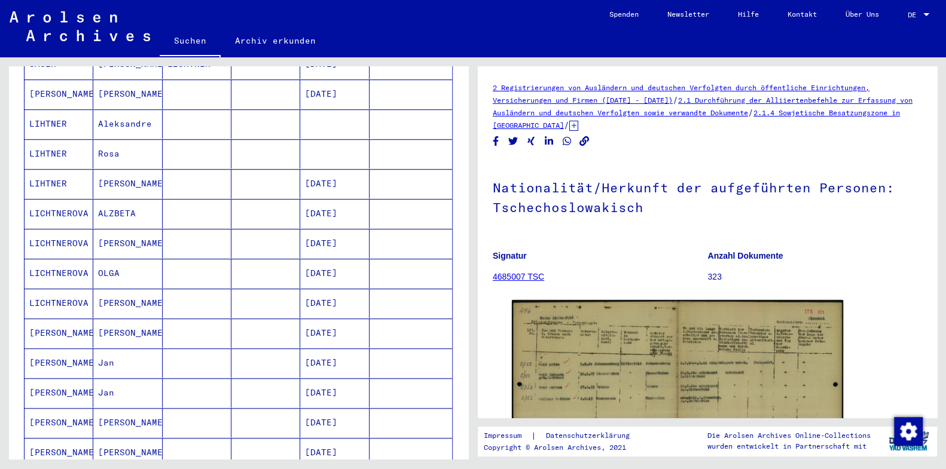
scroll to position [126, 0]
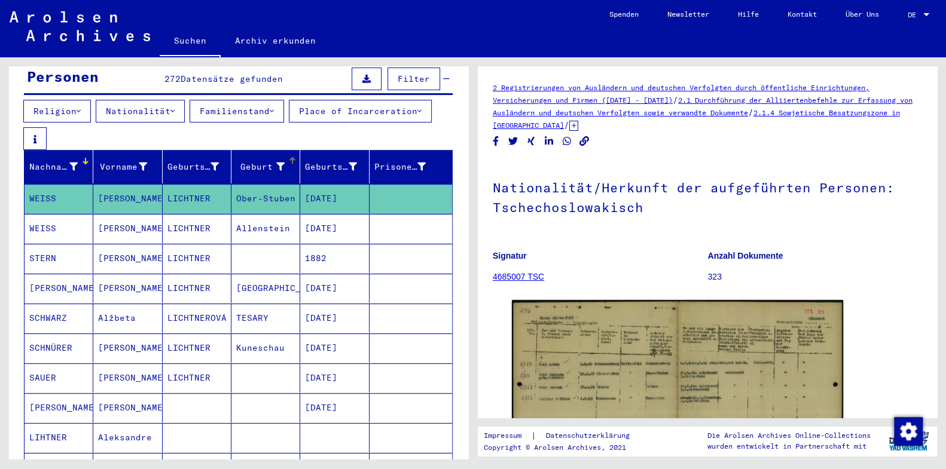
click at [284, 160] on div "Geburt‏" at bounding box center [267, 166] width 63 height 19
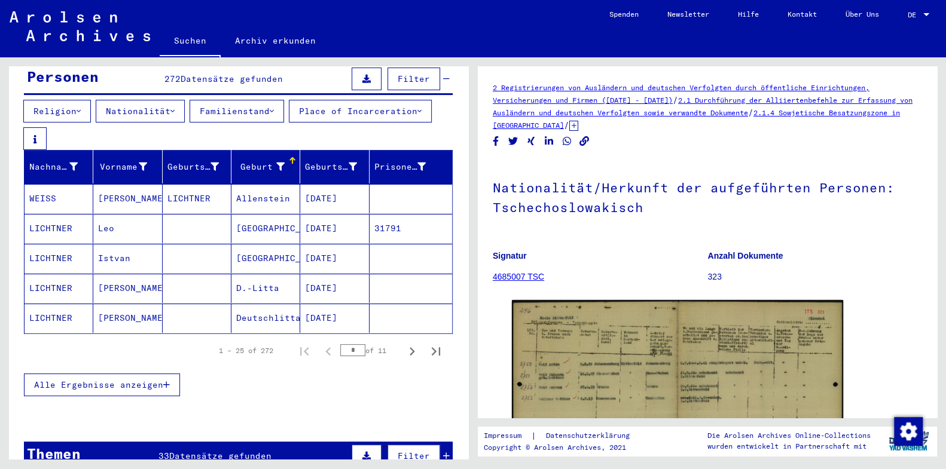
click at [172, 374] on button "Alle Ergebnisse anzeigen" at bounding box center [102, 385] width 156 height 23
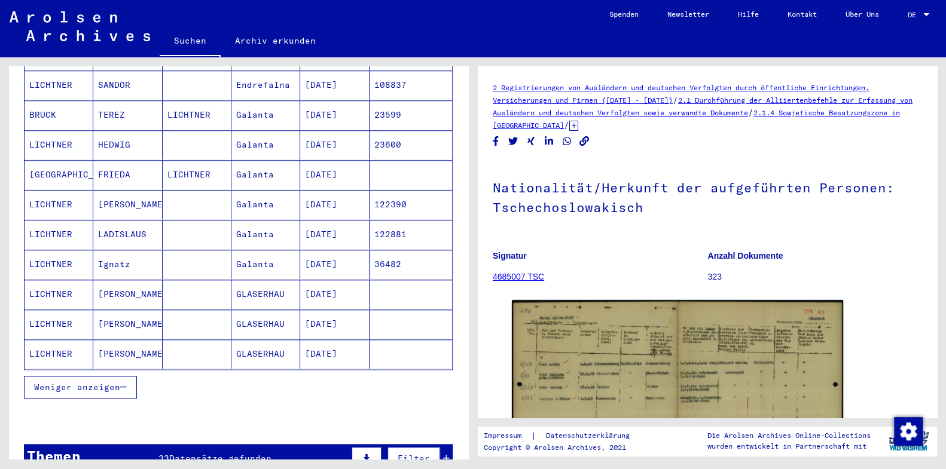
scroll to position [690, 0]
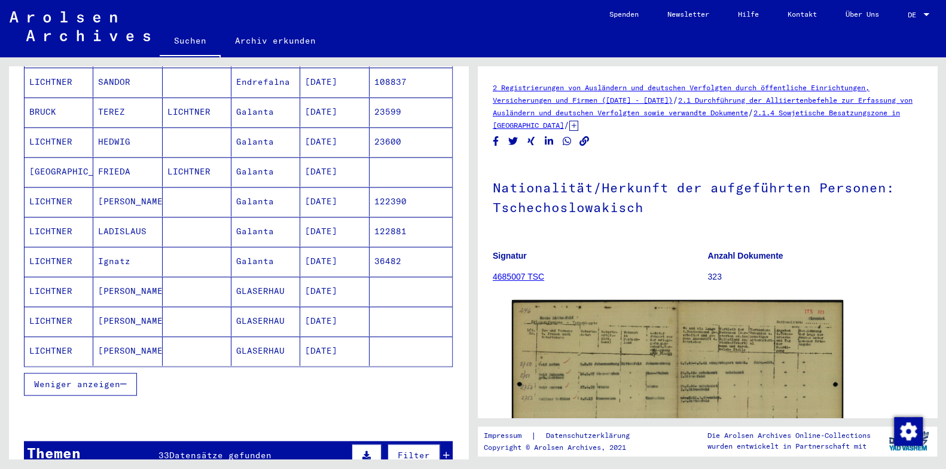
click at [129, 373] on button "Weniger anzeigen" at bounding box center [80, 384] width 113 height 23
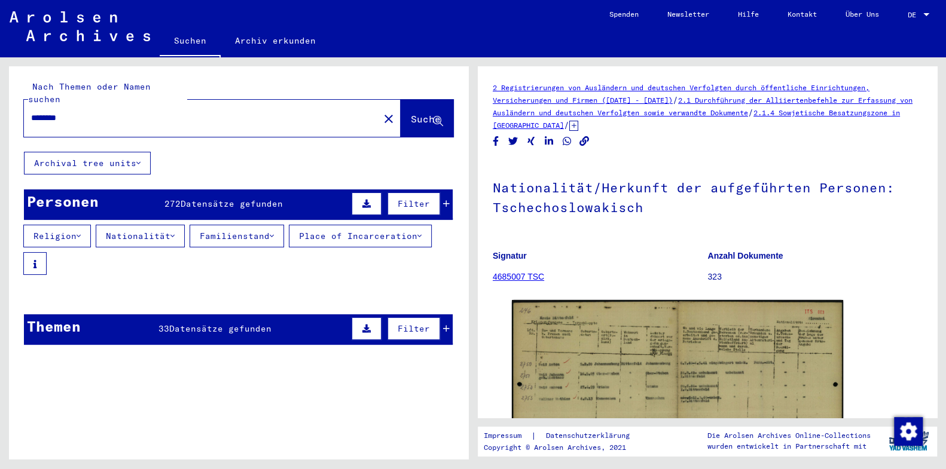
scroll to position [0, 0]
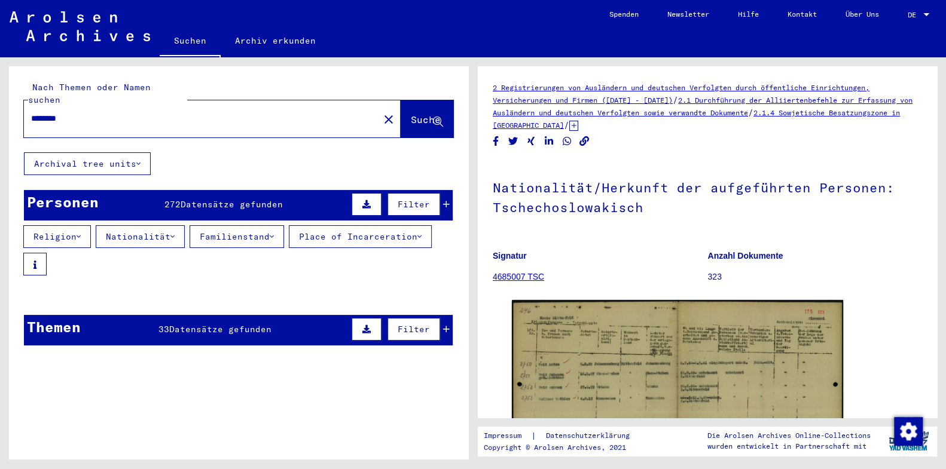
click at [81, 191] on div "Personen" at bounding box center [63, 202] width 72 height 22
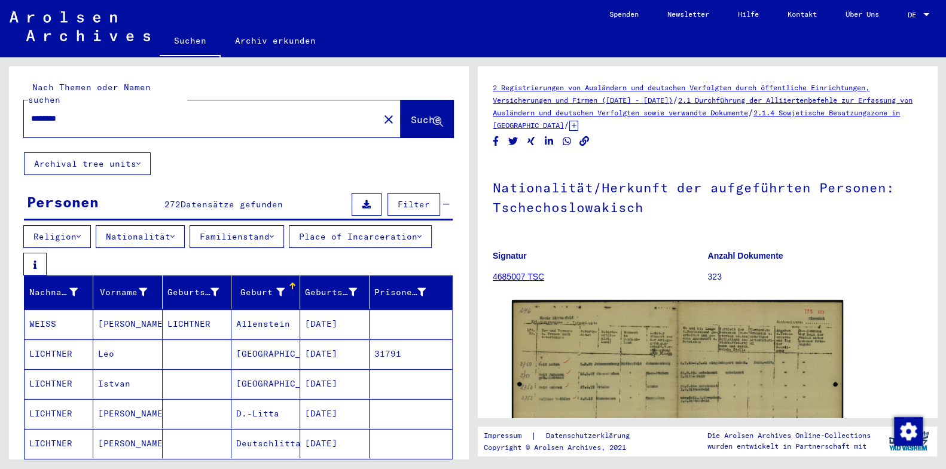
click at [62, 191] on div "Personen" at bounding box center [63, 202] width 72 height 22
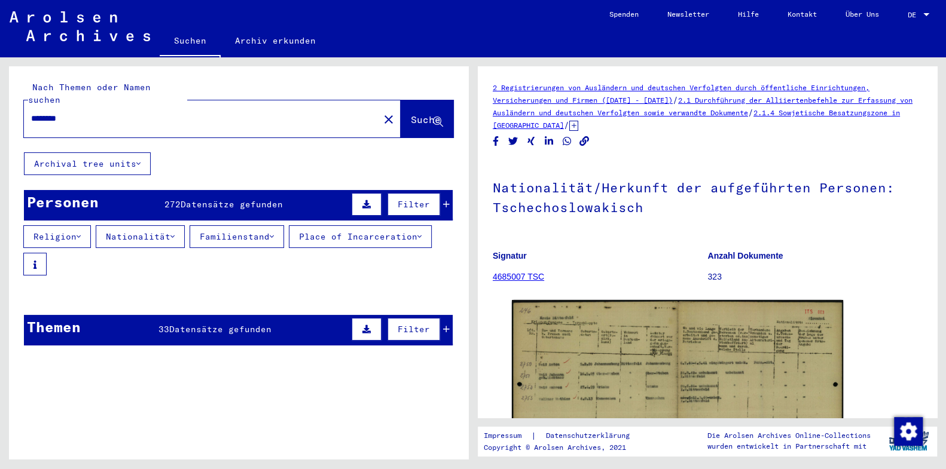
click at [76, 194] on div "Personen" at bounding box center [63, 202] width 72 height 22
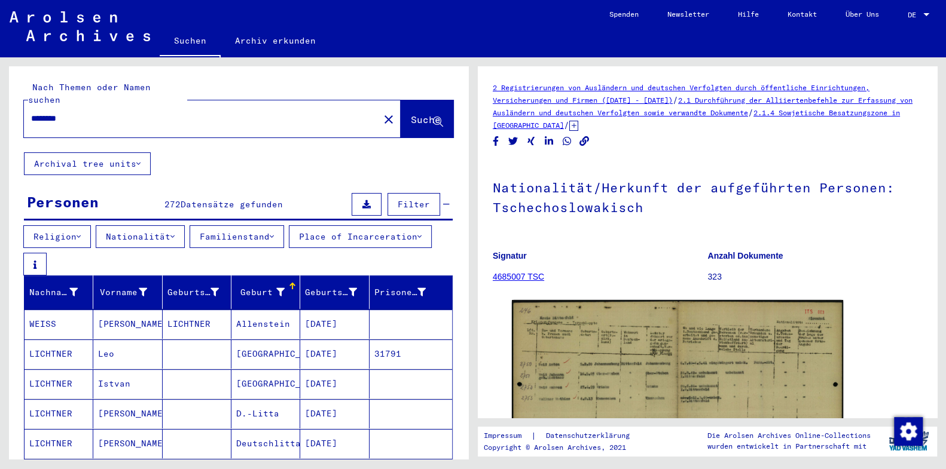
click at [76, 194] on div "Personen" at bounding box center [63, 202] width 72 height 22
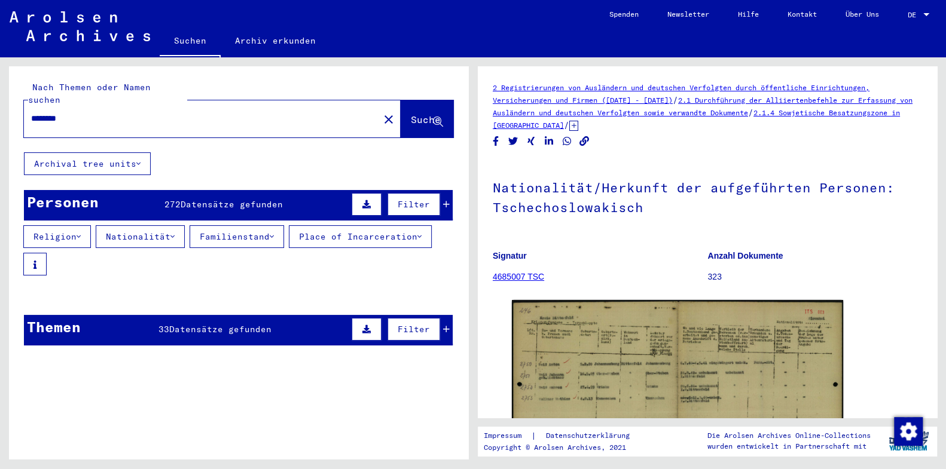
click at [76, 194] on div "Personen" at bounding box center [63, 202] width 72 height 22
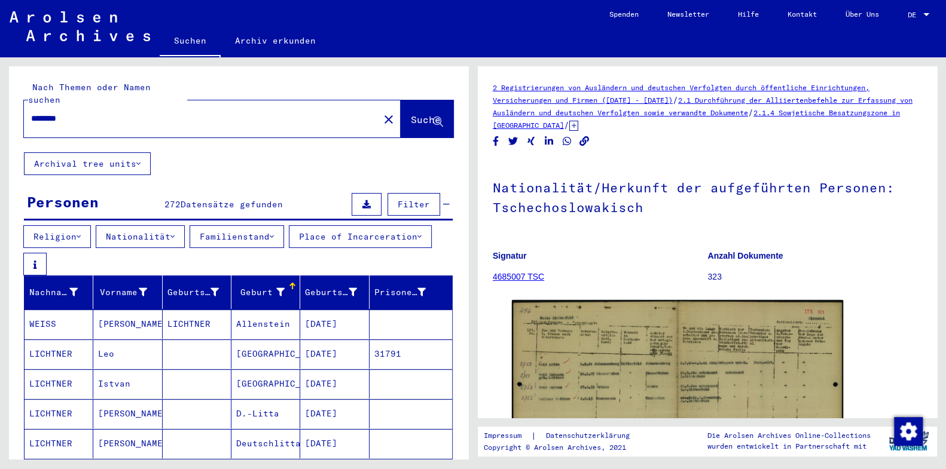
click at [284, 283] on div "Geburt‏" at bounding box center [267, 292] width 63 height 19
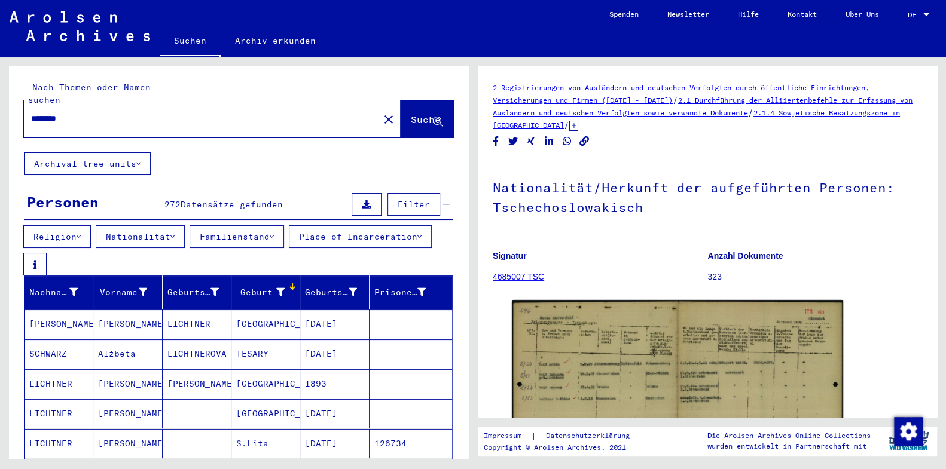
click at [276, 288] on icon at bounding box center [280, 292] width 8 height 8
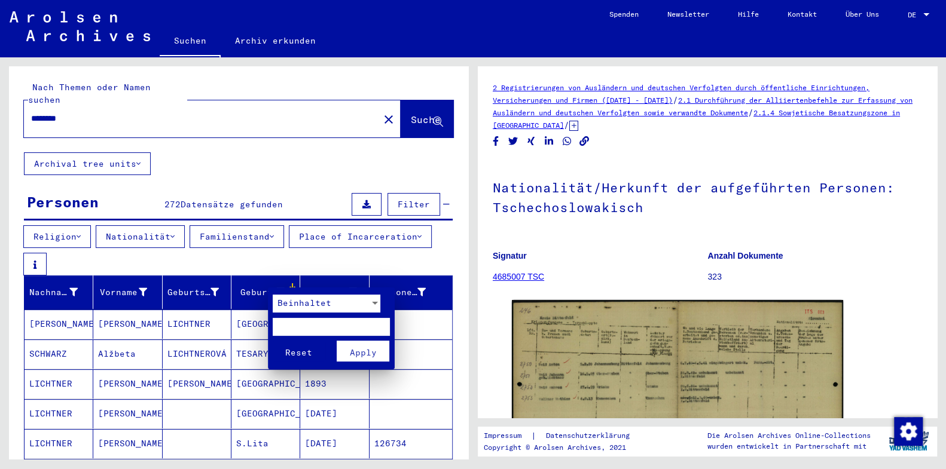
click at [294, 354] on span "Reset" at bounding box center [298, 352] width 27 height 11
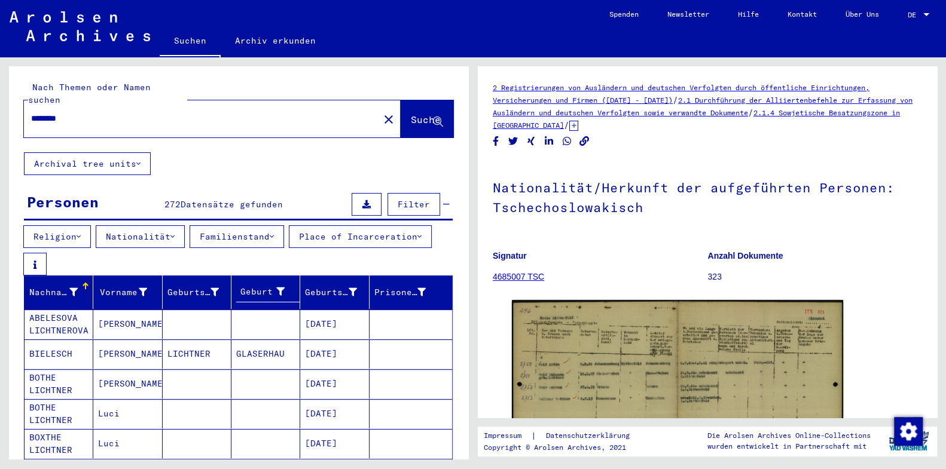
click at [289, 283] on div at bounding box center [292, 286] width 7 height 7
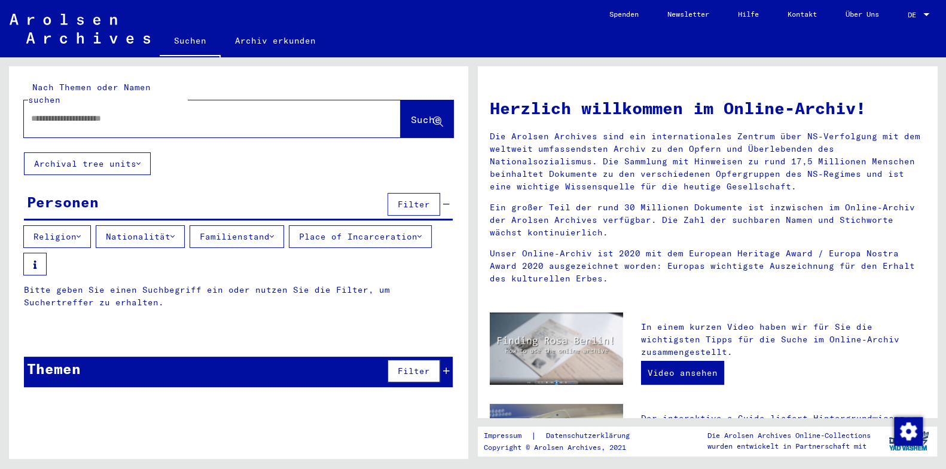
click at [116, 112] on input "text" at bounding box center [198, 118] width 334 height 13
type input "**********"
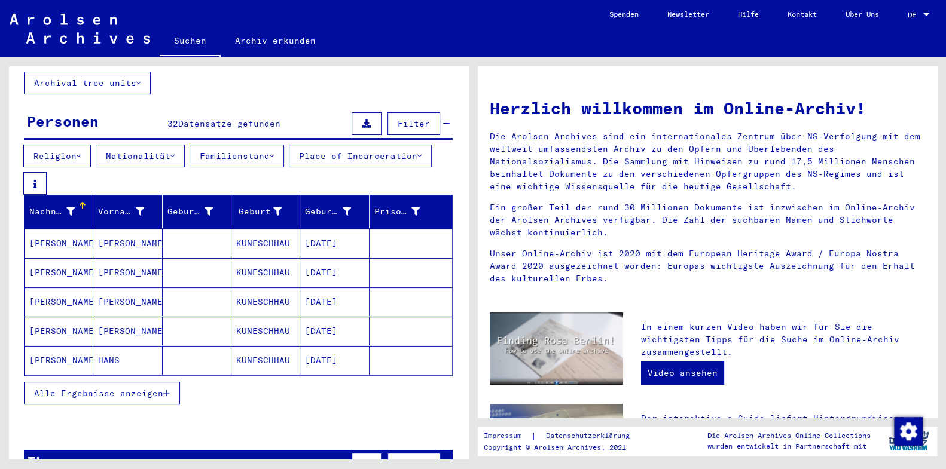
scroll to position [63, 0]
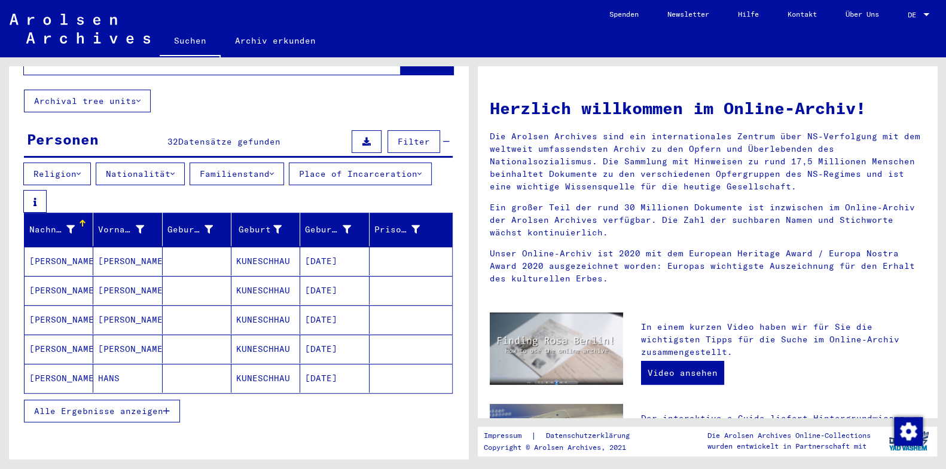
click at [173, 375] on button "Alle Ergebnisse anzeigen" at bounding box center [102, 411] width 156 height 23
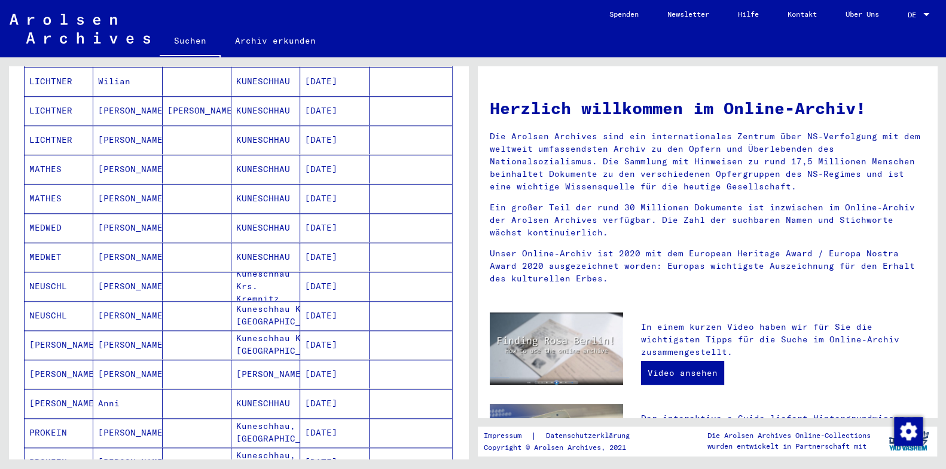
scroll to position [628, 0]
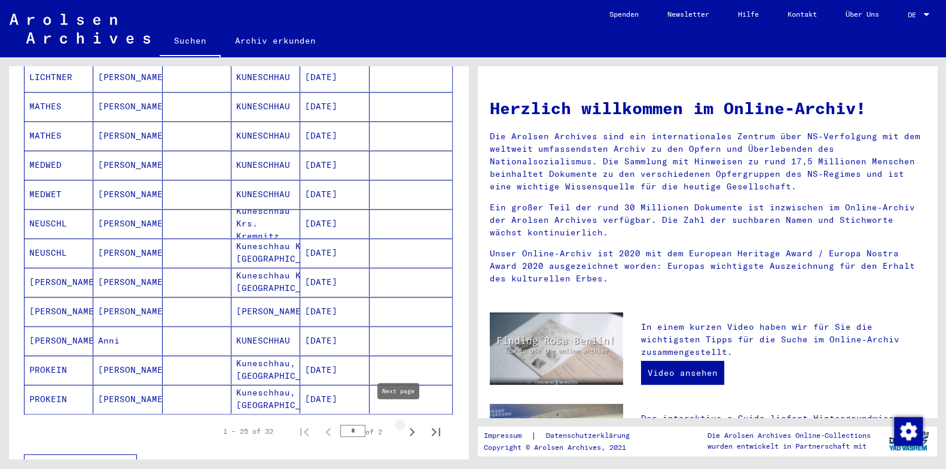
click at [403, 375] on icon "Next page" at bounding box center [411, 432] width 17 height 17
type input "*"
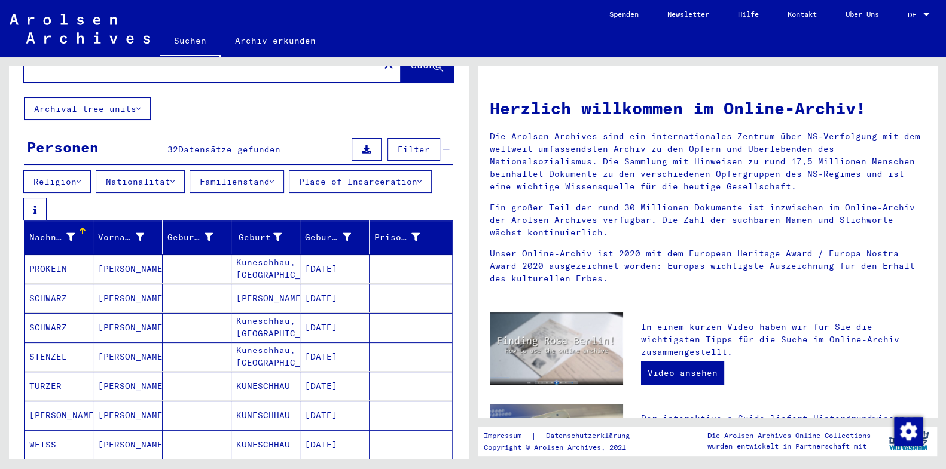
scroll to position [0, 0]
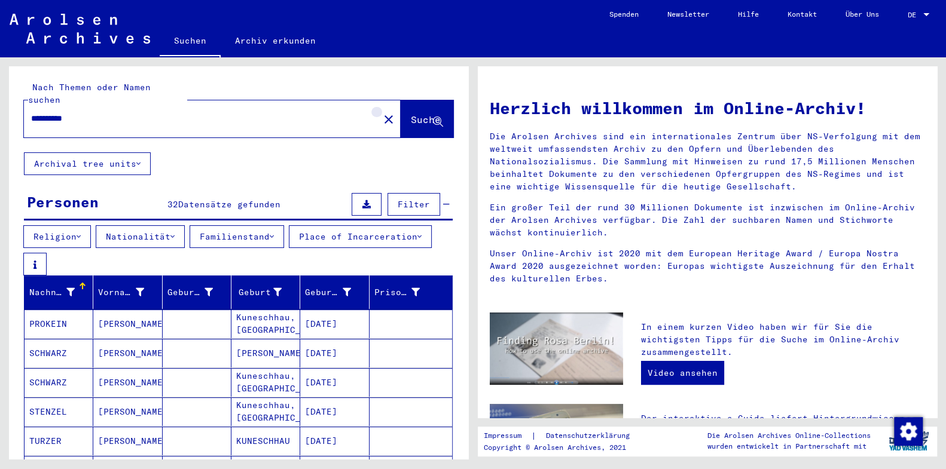
click at [377, 107] on button "close" at bounding box center [389, 119] width 24 height 24
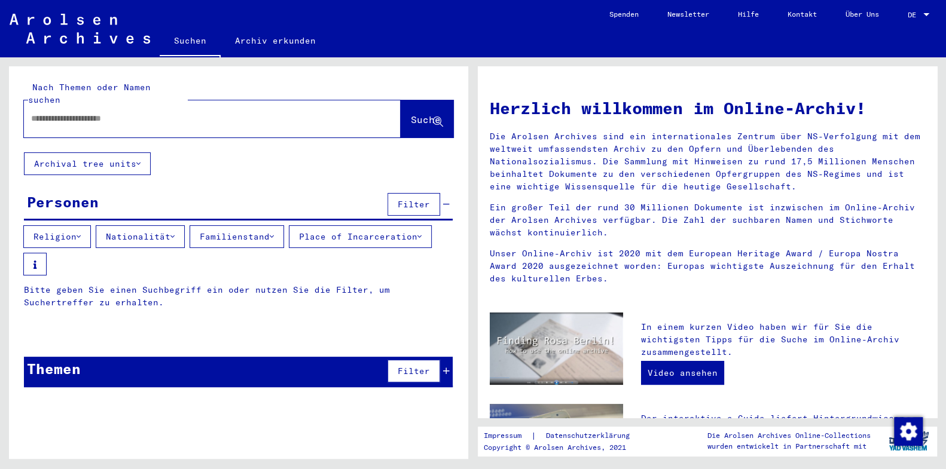
click at [179, 112] on input "text" at bounding box center [198, 118] width 334 height 13
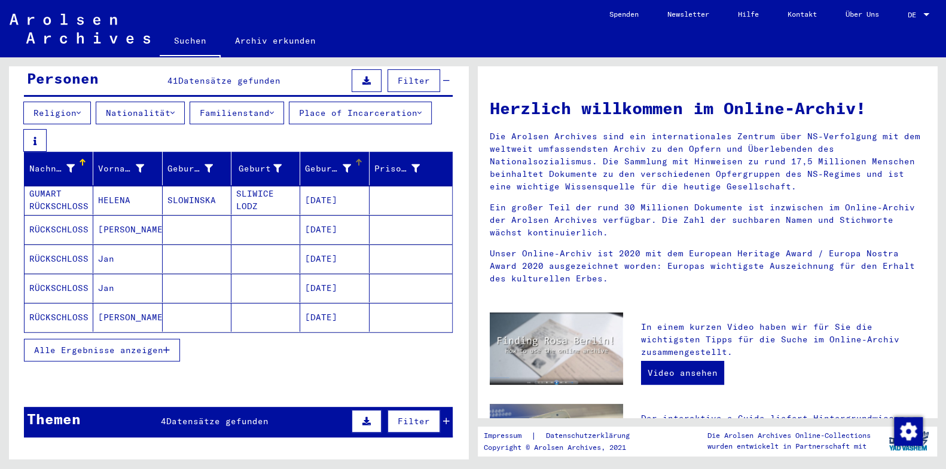
scroll to position [126, 0]
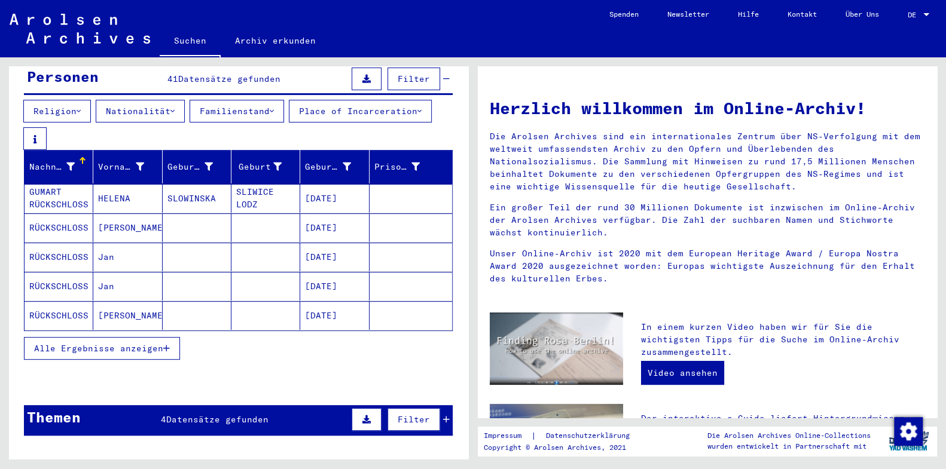
click at [171, 340] on button "Alle Ergebnisse anzeigen" at bounding box center [102, 348] width 156 height 23
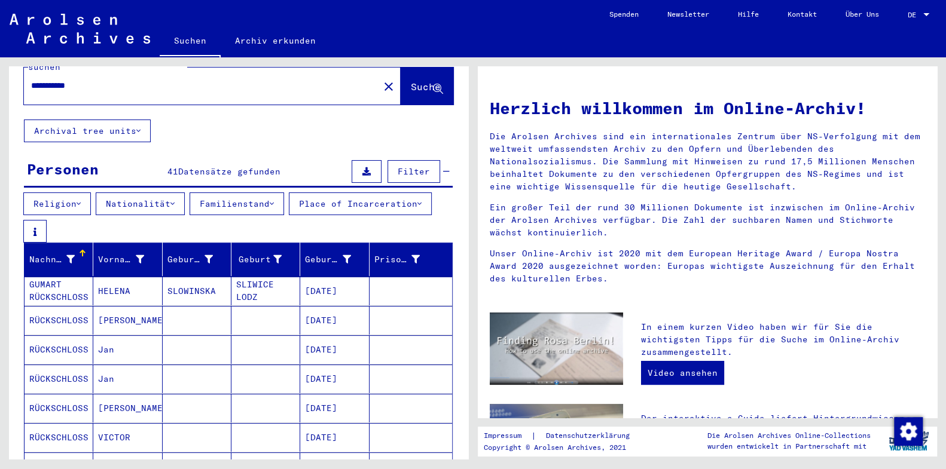
scroll to position [0, 0]
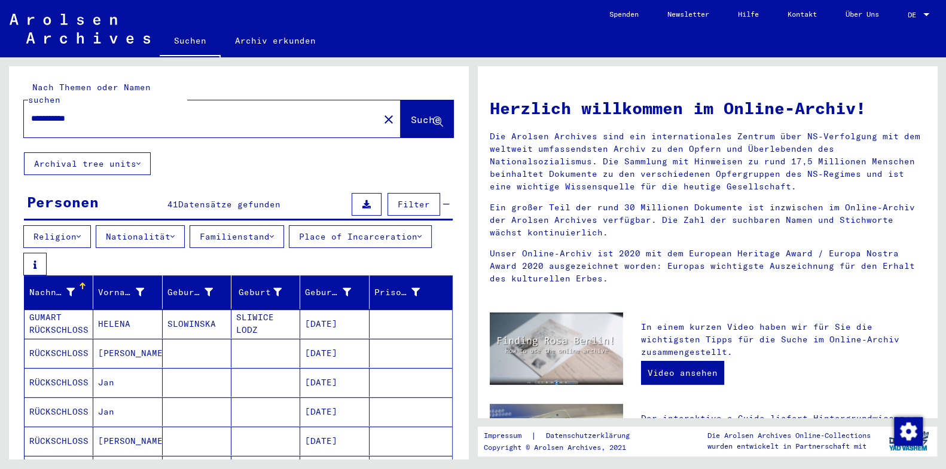
drag, startPoint x: 98, startPoint y: 105, endPoint x: -5, endPoint y: 94, distance: 104.0
click at [31, 112] on input "**********" at bounding box center [198, 118] width 334 height 13
click at [411, 114] on span "Suche" at bounding box center [426, 120] width 30 height 12
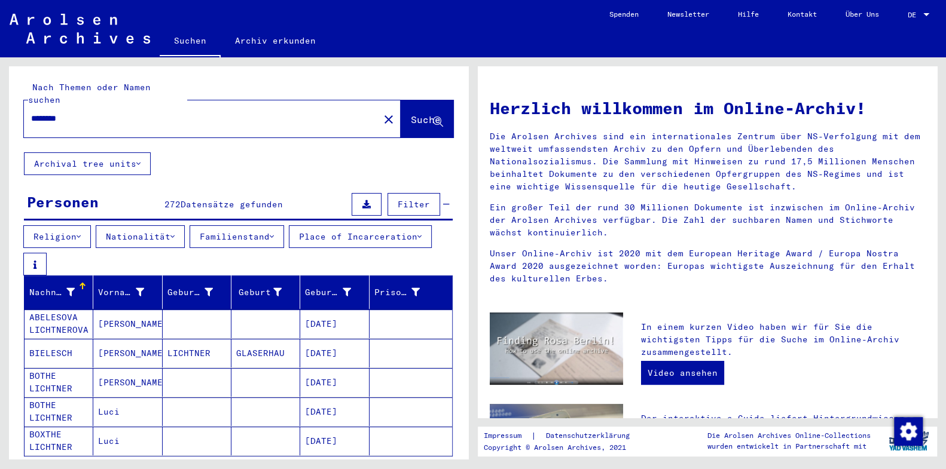
click at [82, 191] on div "Personen" at bounding box center [63, 202] width 72 height 22
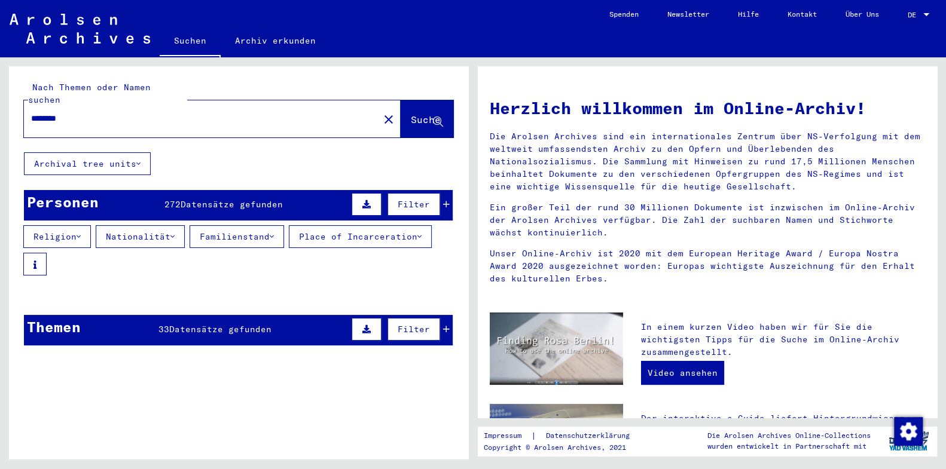
click at [414, 198] on button "Filter" at bounding box center [413, 204] width 53 height 23
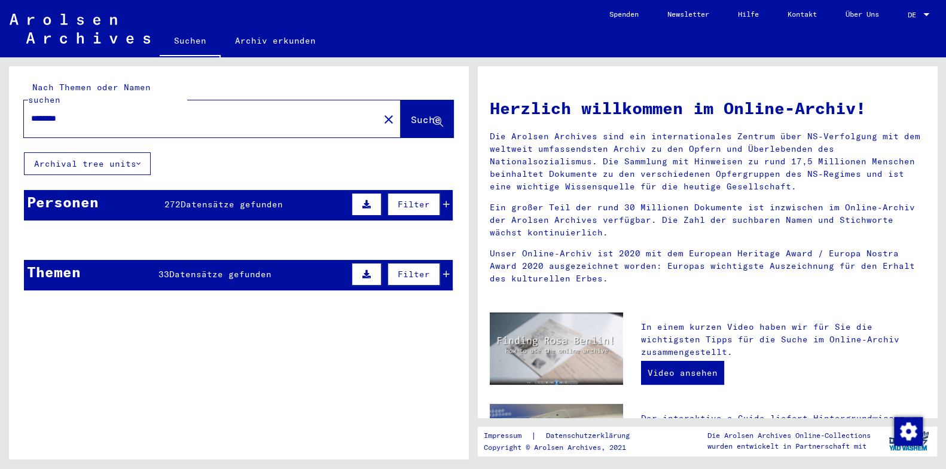
click at [414, 199] on span "Filter" at bounding box center [414, 204] width 32 height 11
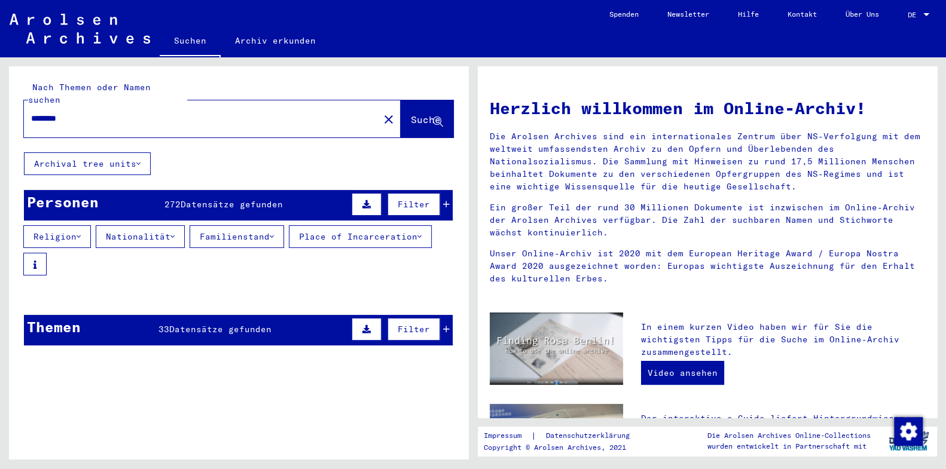
click at [414, 199] on span "Filter" at bounding box center [414, 204] width 32 height 11
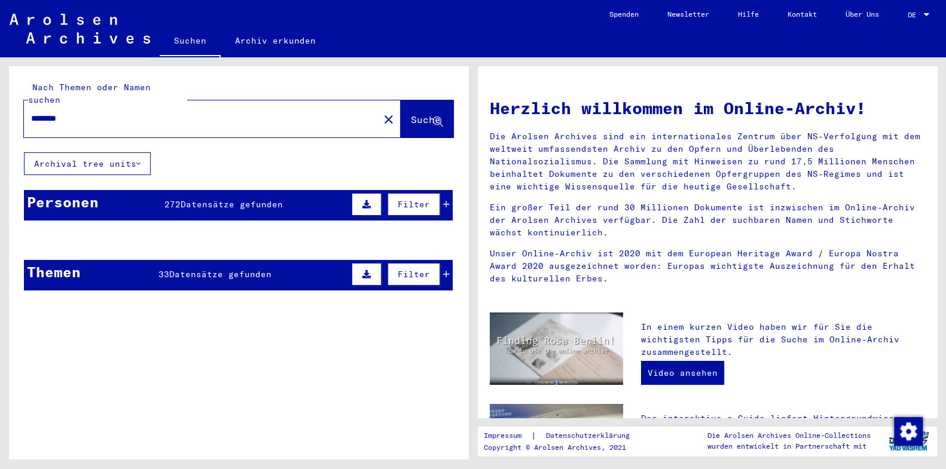
click at [354, 193] on button at bounding box center [366, 204] width 30 height 23
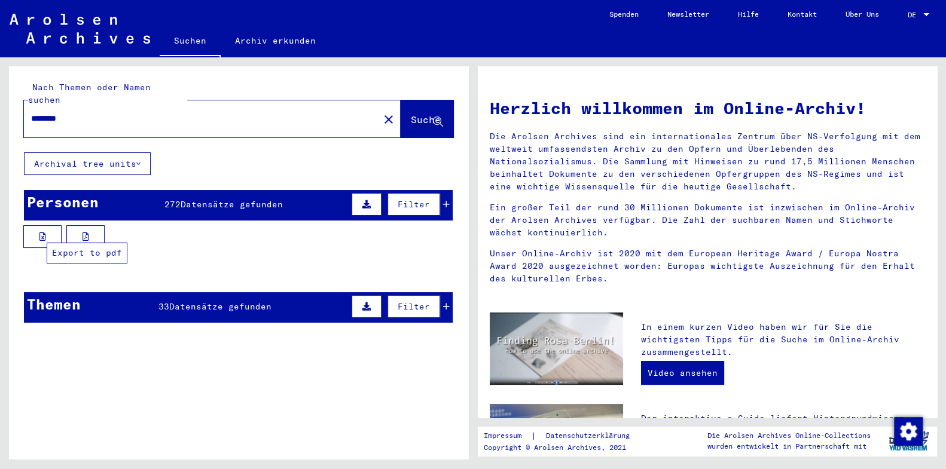
click at [82, 233] on icon at bounding box center [85, 237] width 7 height 8
drag, startPoint x: 112, startPoint y: 109, endPoint x: -5, endPoint y: 102, distance: 118.0
click at [31, 112] on input "********" at bounding box center [198, 118] width 334 height 13
type input "*"
click at [194, 112] on input "text" at bounding box center [198, 118] width 334 height 13
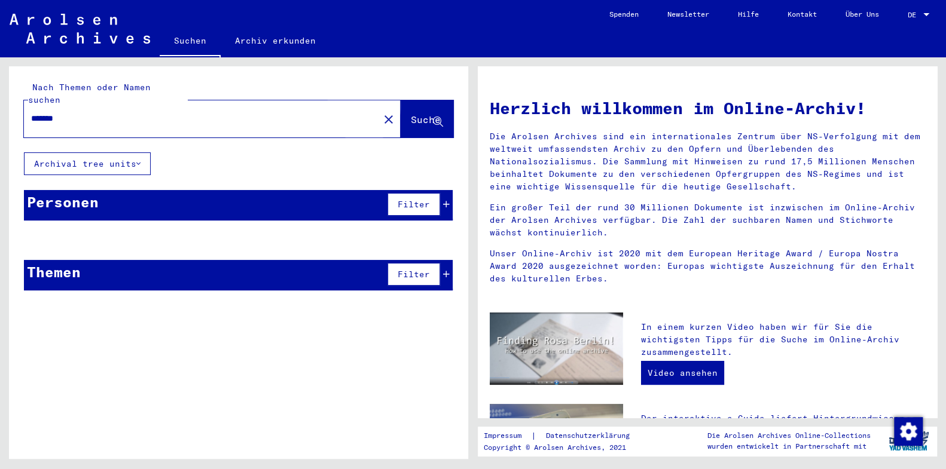
click at [411, 114] on span "Suche" at bounding box center [426, 120] width 30 height 12
click at [62, 112] on input "*******" at bounding box center [198, 118] width 334 height 13
click at [429, 114] on span "Suche" at bounding box center [426, 120] width 30 height 12
click at [413, 114] on span "Suche" at bounding box center [426, 120] width 30 height 12
drag, startPoint x: 133, startPoint y: 106, endPoint x: -5, endPoint y: 74, distance: 142.4
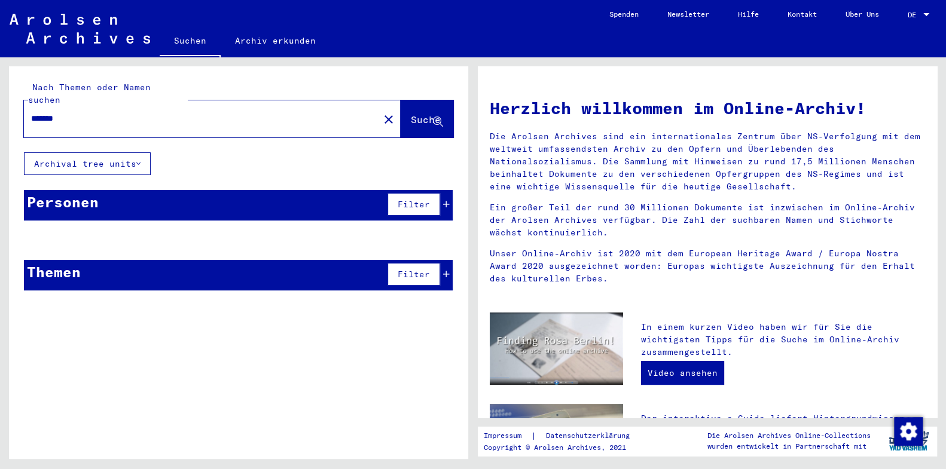
click at [31, 112] on input "*******" at bounding box center [198, 118] width 334 height 13
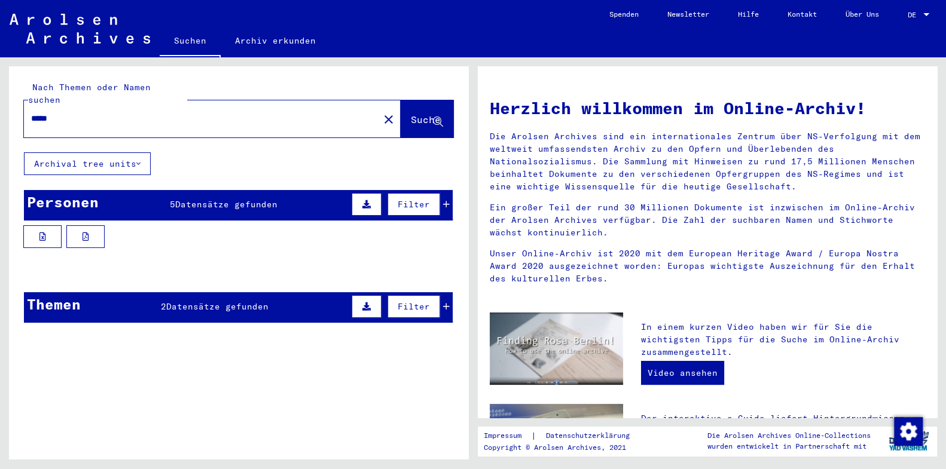
click at [188, 199] on span "Datensätze gefunden" at bounding box center [226, 204] width 102 height 11
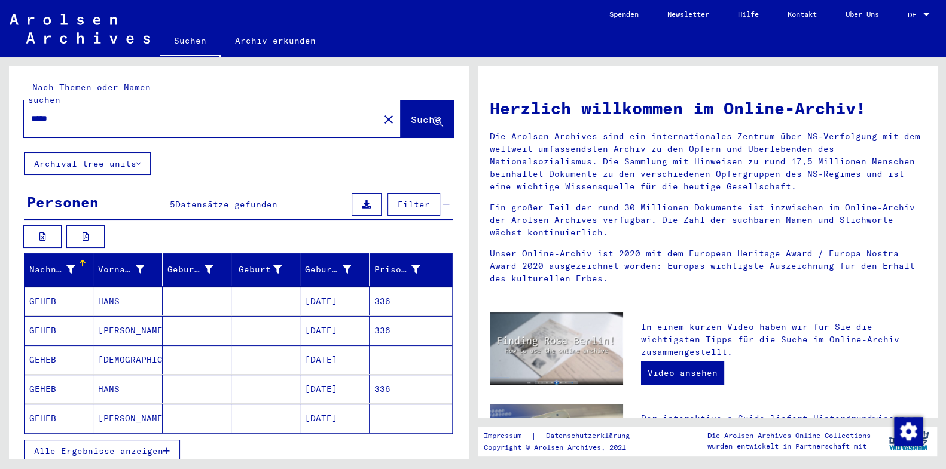
drag, startPoint x: 91, startPoint y: 106, endPoint x: -5, endPoint y: 84, distance: 99.5
click at [31, 112] on input "*****" at bounding box center [198, 118] width 334 height 13
type input "******"
click at [411, 114] on span "Suche" at bounding box center [426, 120] width 30 height 12
